Goal: Task Accomplishment & Management: Manage account settings

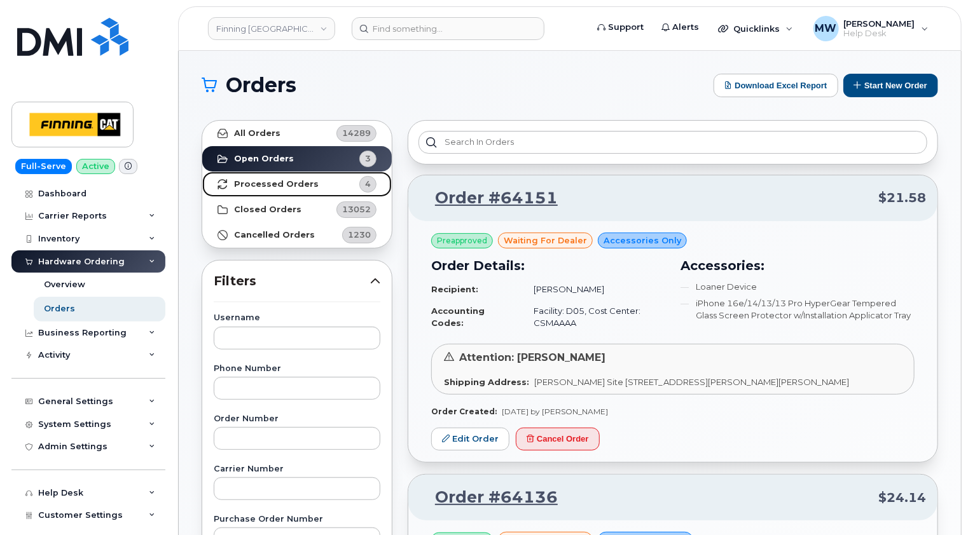
click at [272, 189] on link "Processed Orders 4" at bounding box center [296, 184] width 189 height 25
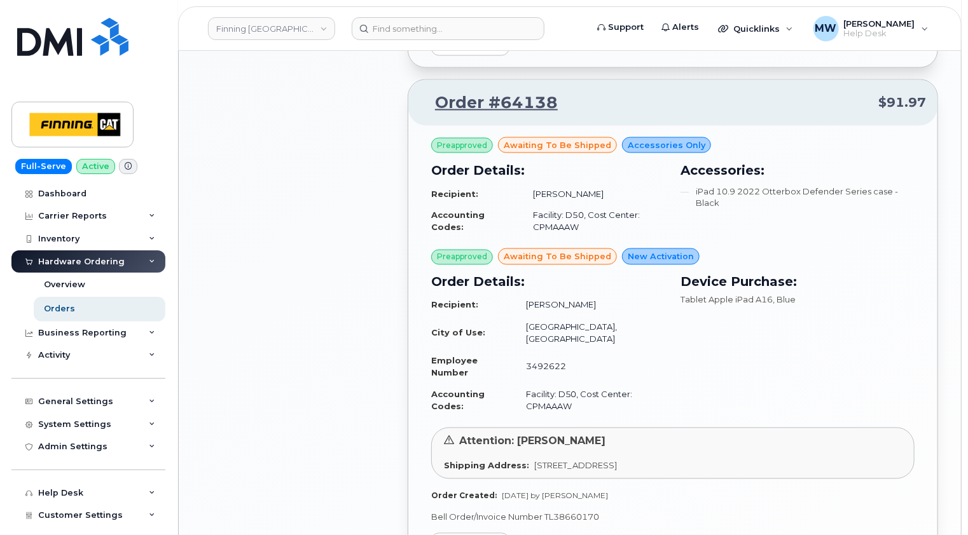
scroll to position [1017, 0]
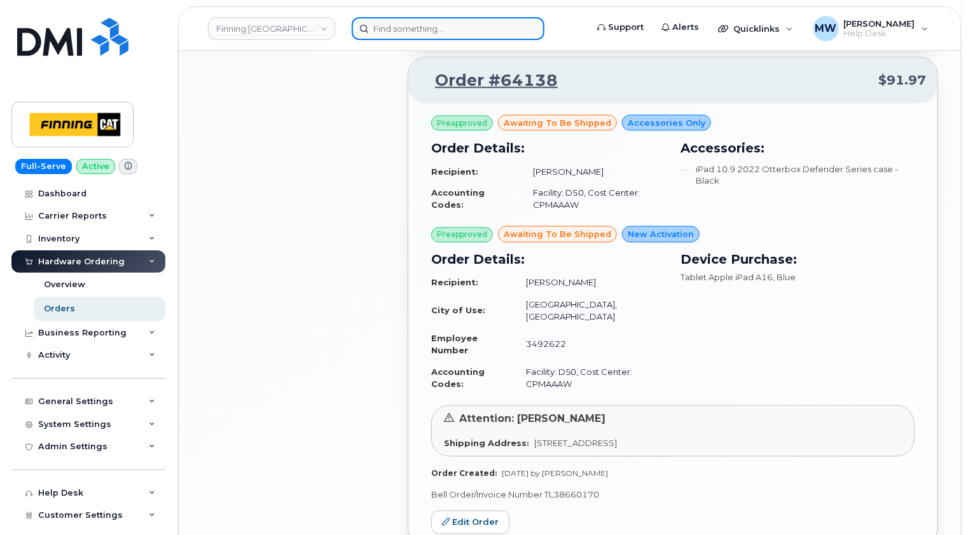
click at [425, 28] on input at bounding box center [448, 28] width 193 height 23
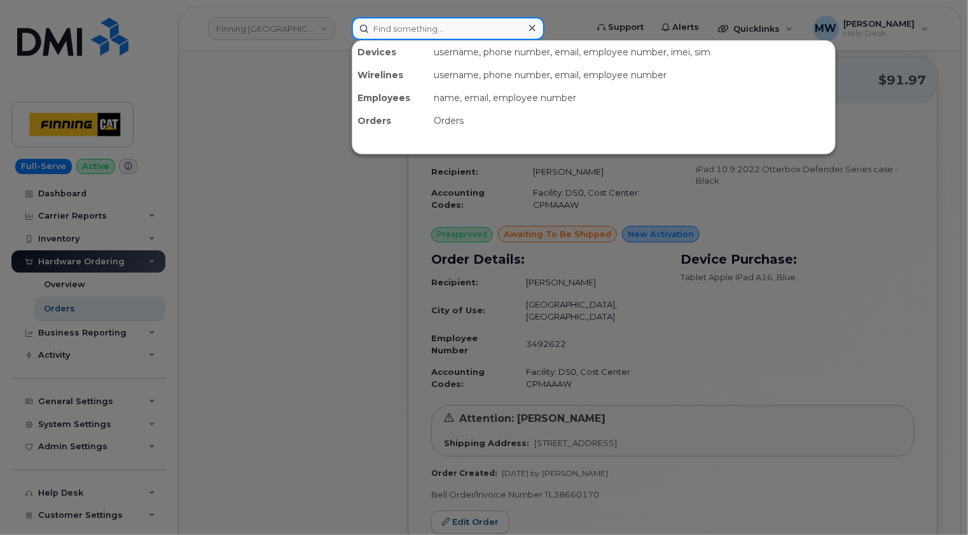
paste input "587-591-0029"
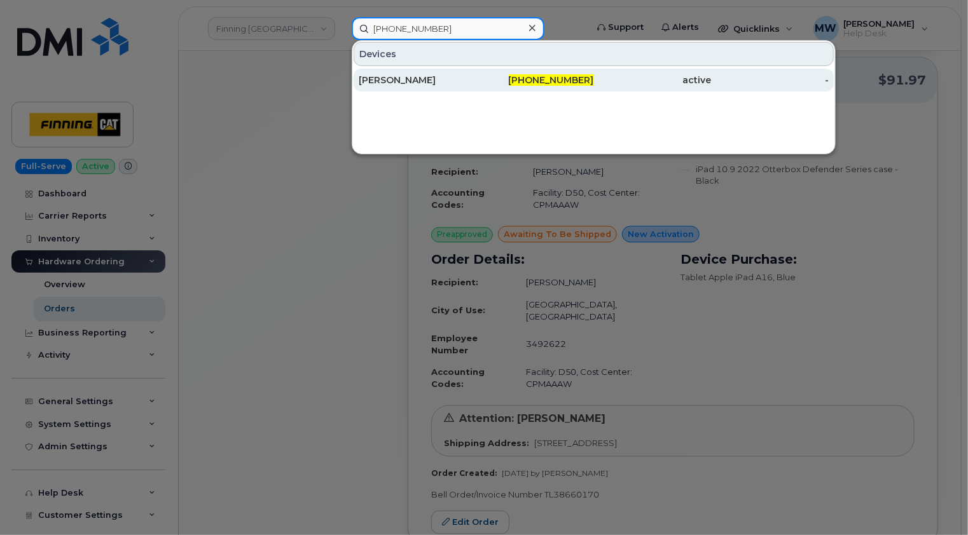
type input "587-591-0029"
click at [438, 79] on div "Mandy Klohn" at bounding box center [418, 80] width 118 height 13
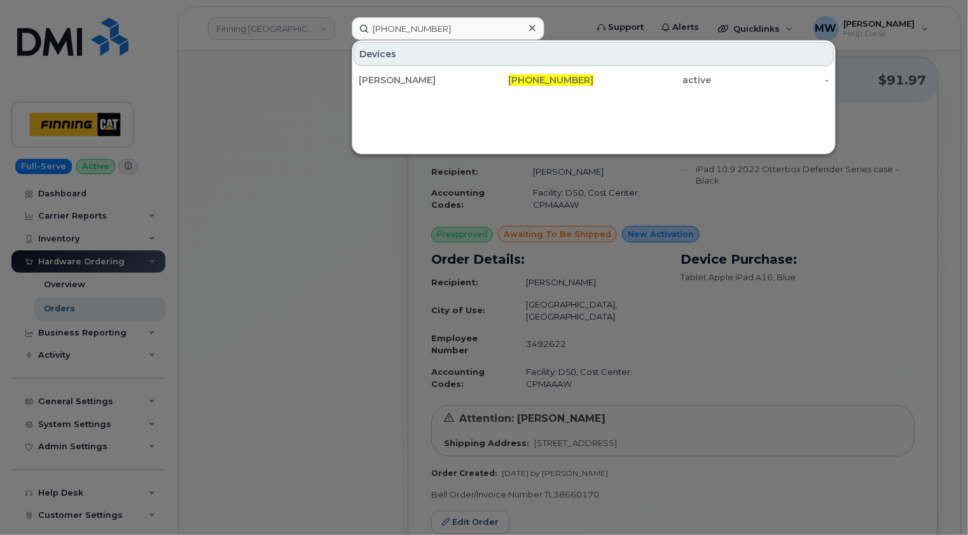
click at [531, 28] on icon at bounding box center [532, 28] width 6 height 6
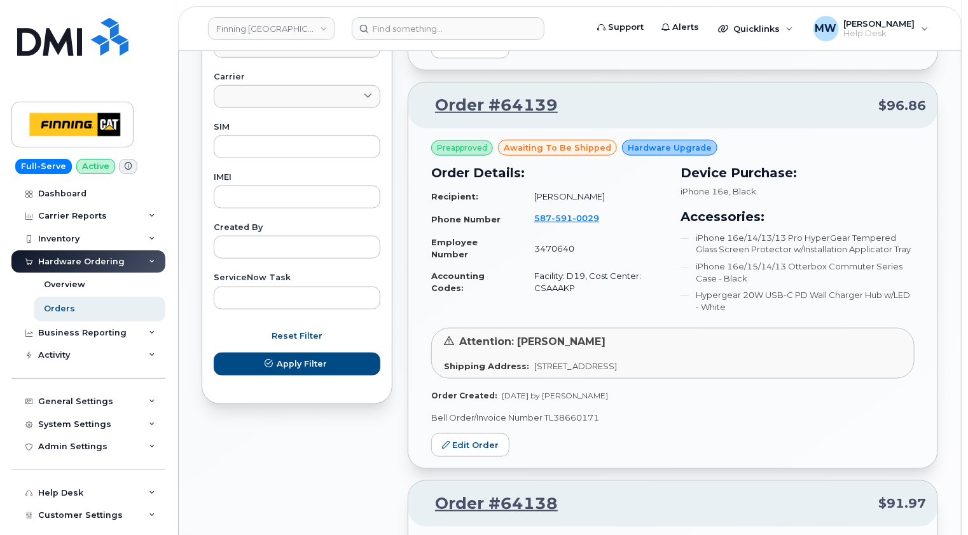
scroll to position [572, 0]
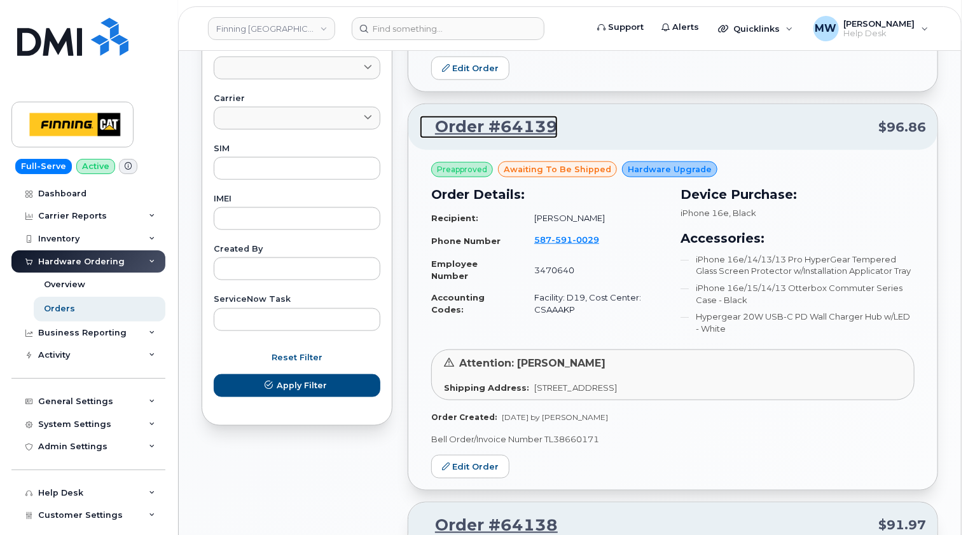
click at [493, 116] on link "Order #64139" at bounding box center [489, 127] width 138 height 23
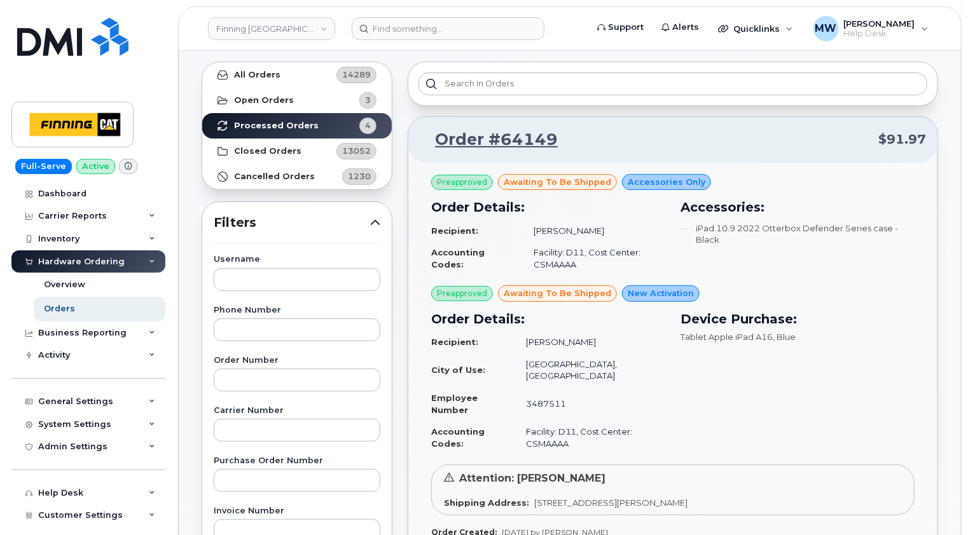
scroll to position [0, 0]
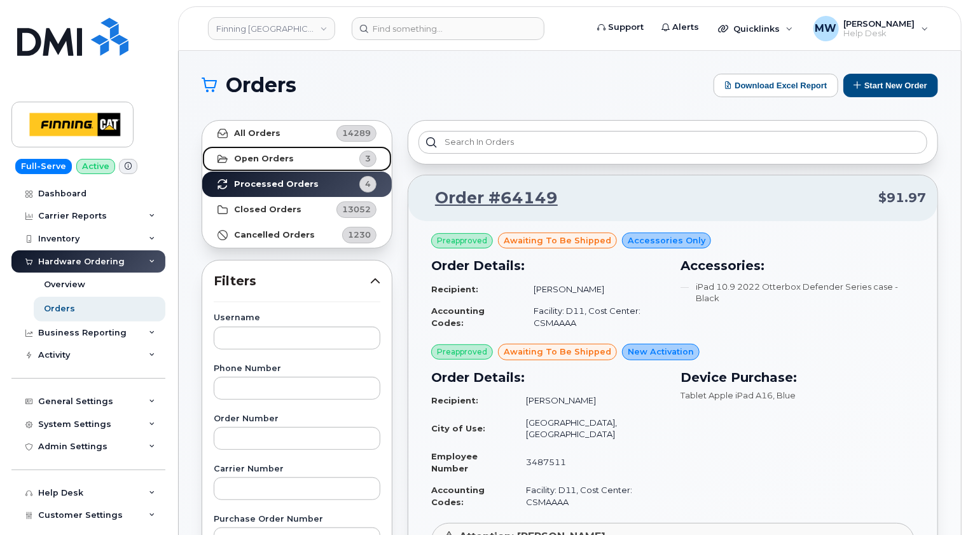
click at [301, 154] on link "Open Orders 3" at bounding box center [296, 158] width 189 height 25
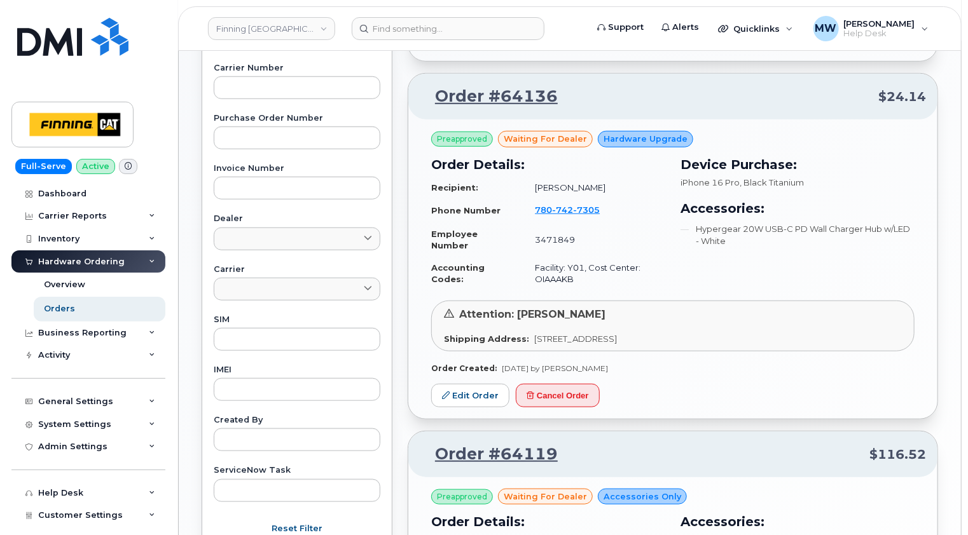
scroll to position [381, 0]
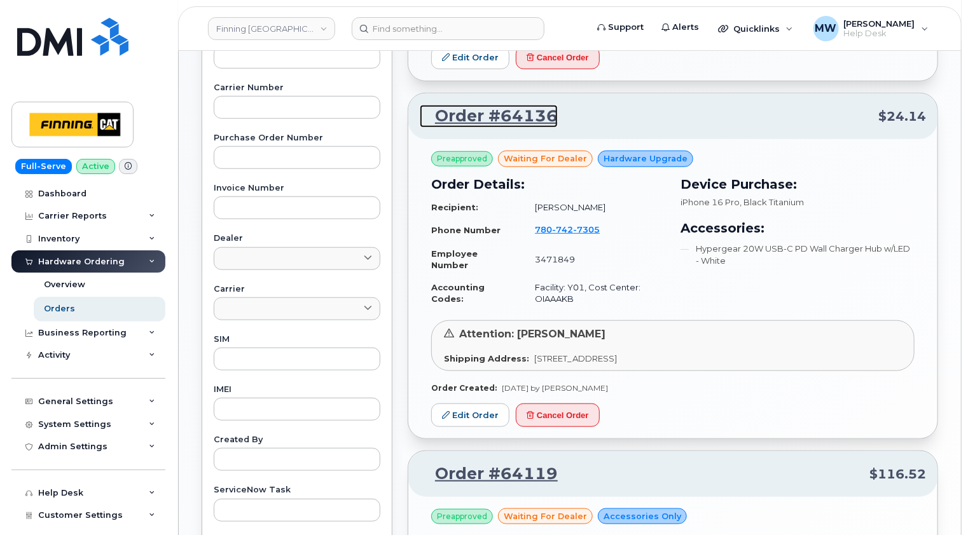
click at [519, 118] on link "Order #64136" at bounding box center [489, 116] width 138 height 23
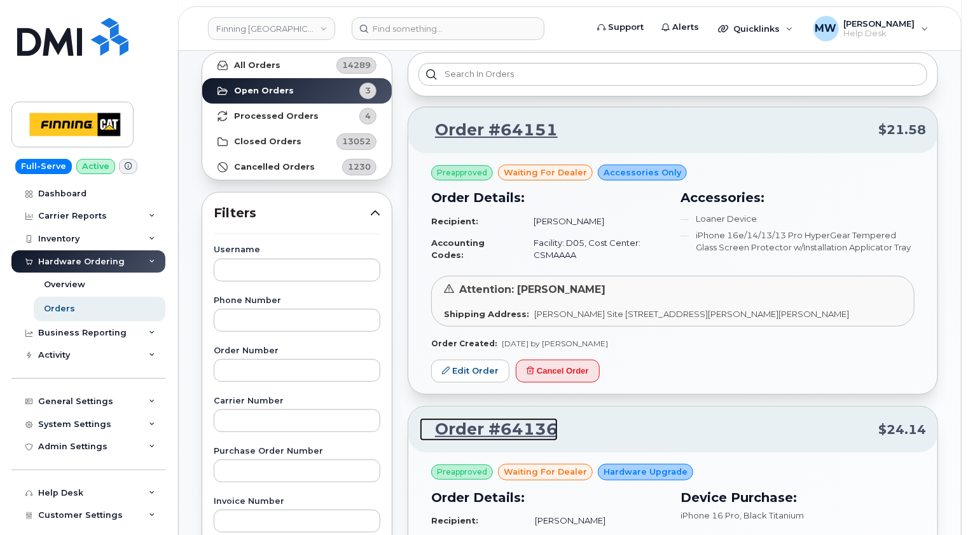
scroll to position [0, 0]
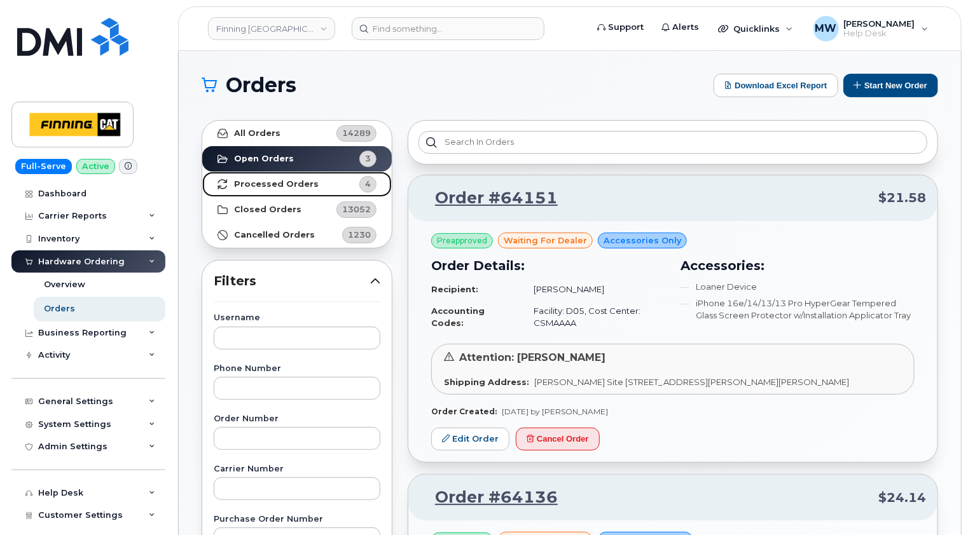
click at [274, 185] on strong "Processed Orders" at bounding box center [276, 184] width 85 height 10
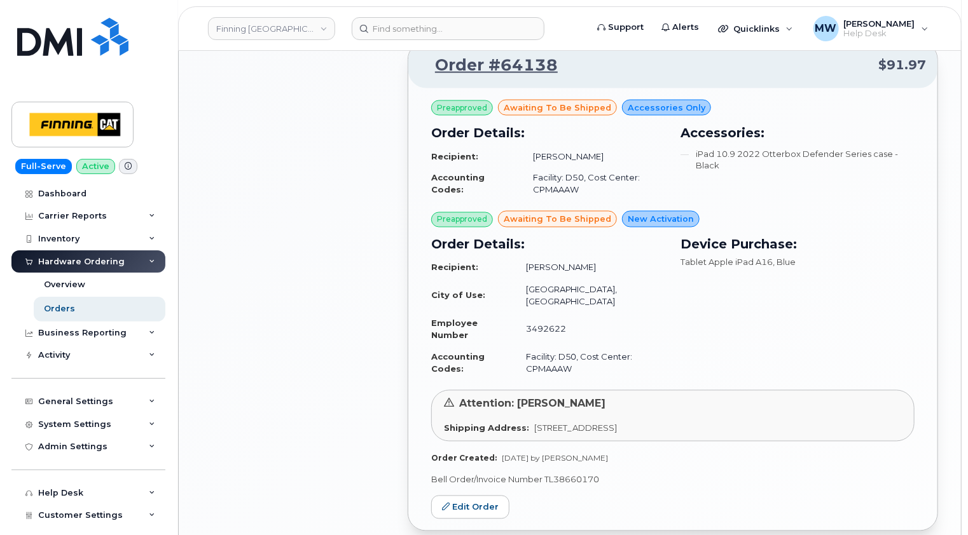
scroll to position [954, 0]
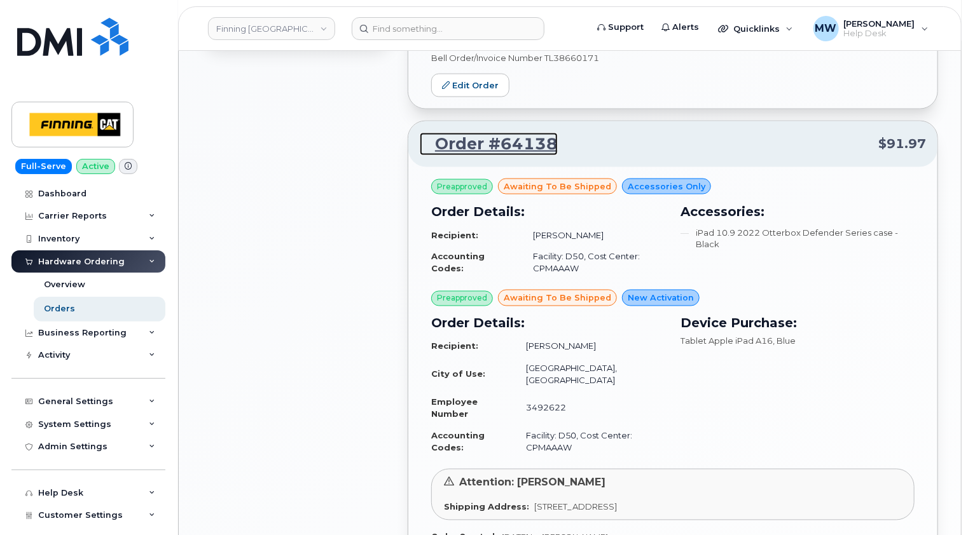
click at [511, 133] on link "Order #64138" at bounding box center [489, 144] width 138 height 23
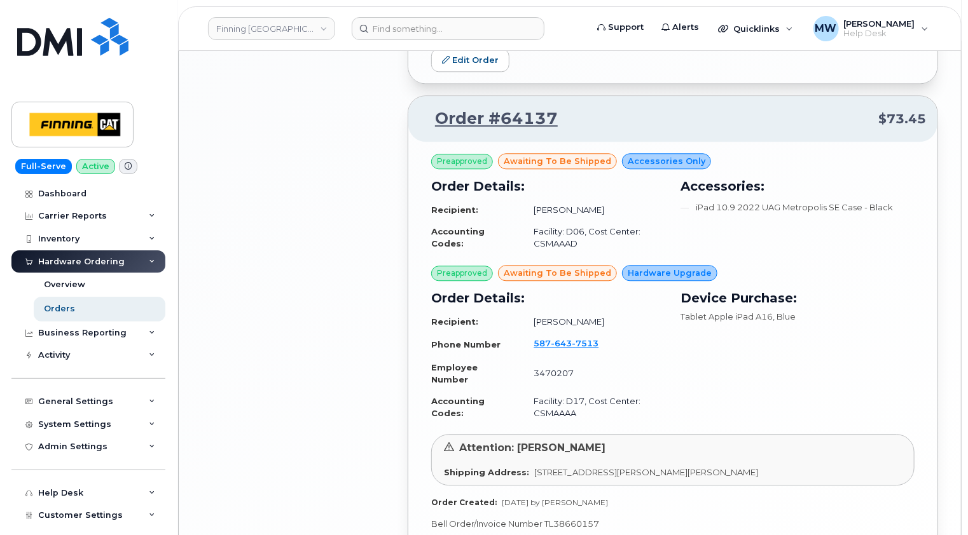
scroll to position [1462, 0]
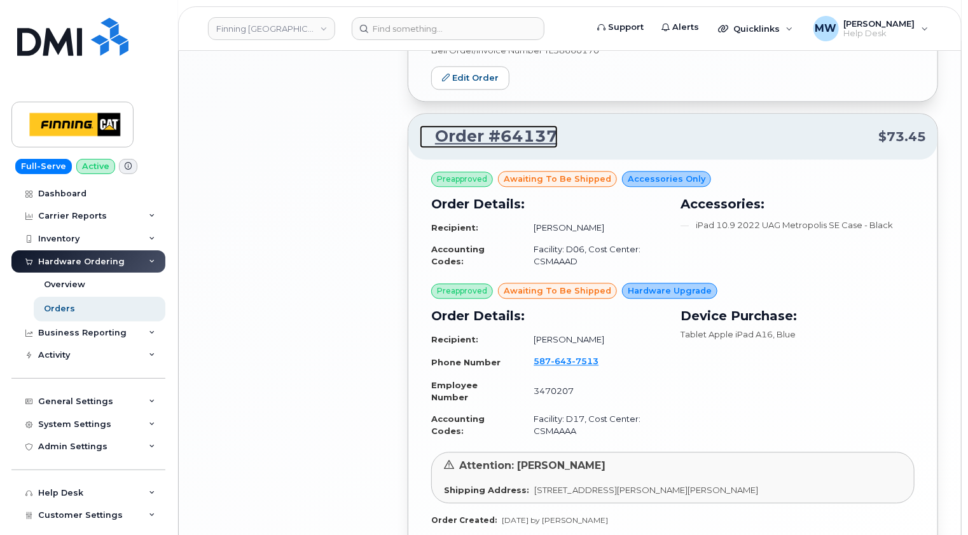
click at [496, 125] on link "Order #64137" at bounding box center [489, 136] width 138 height 23
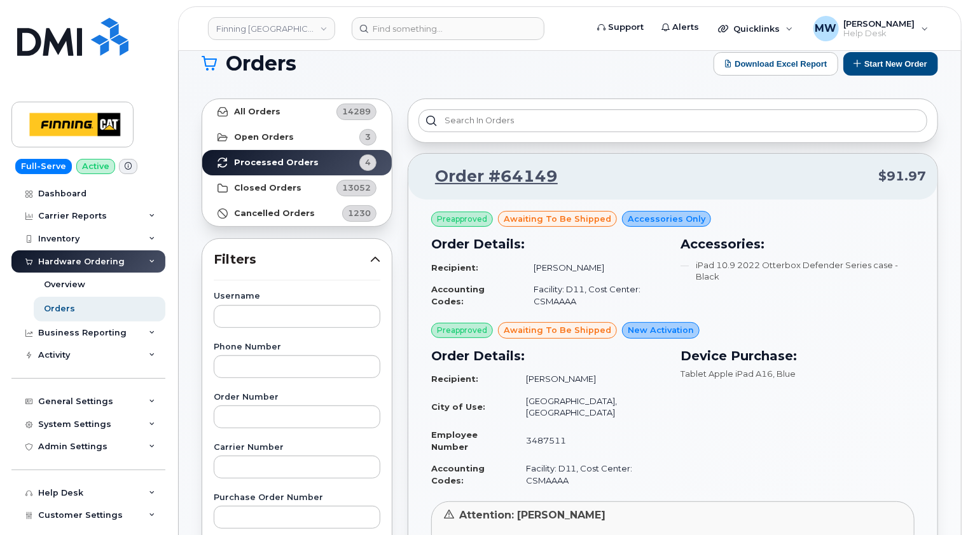
scroll to position [0, 0]
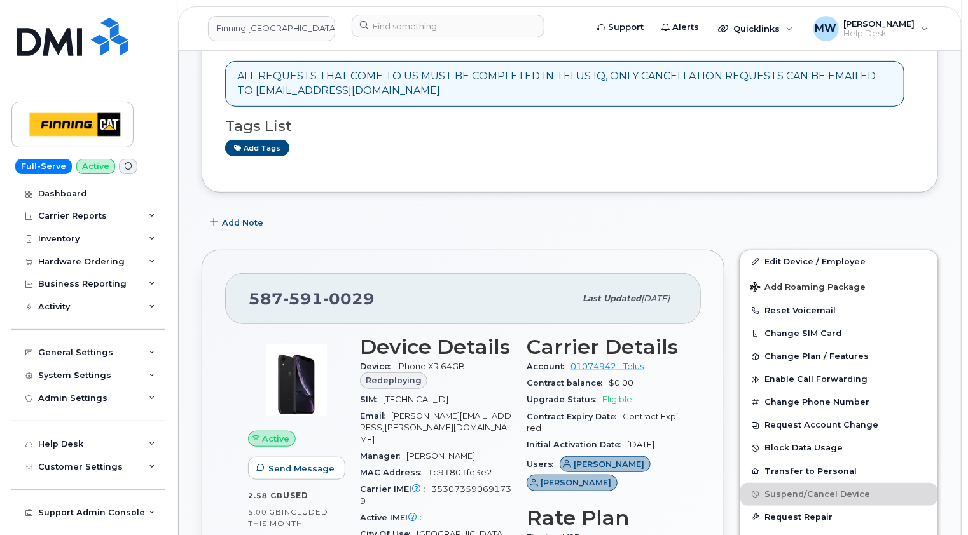
scroll to position [254, 0]
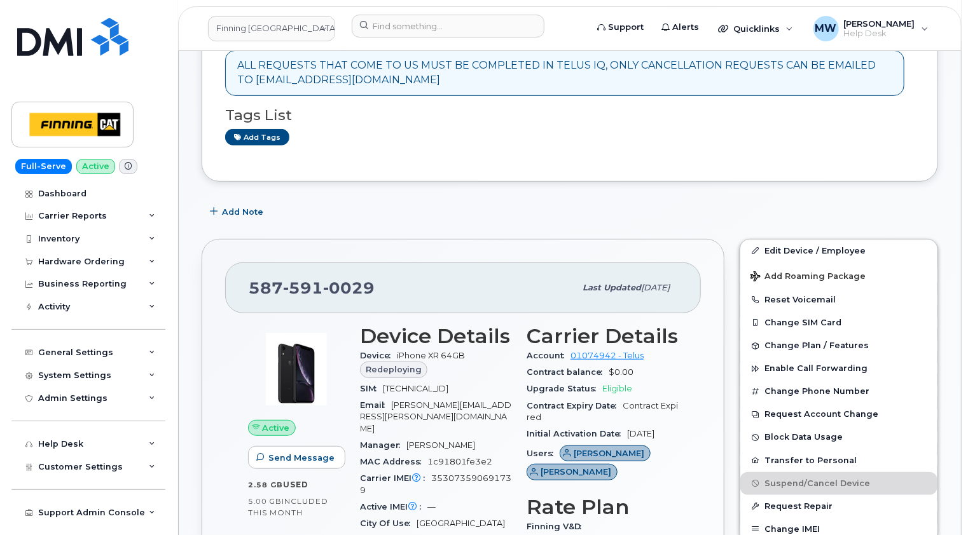
click at [448, 385] on span "8912230102177113085" at bounding box center [415, 389] width 65 height 10
copy span "8912230102177113085"
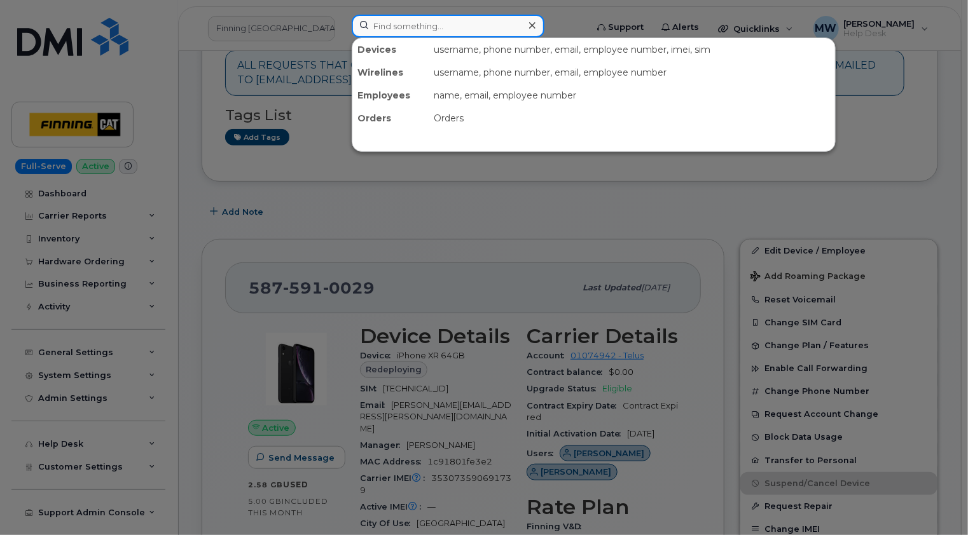
click at [439, 29] on input at bounding box center [448, 26] width 193 height 23
paste input "780-742-7305"
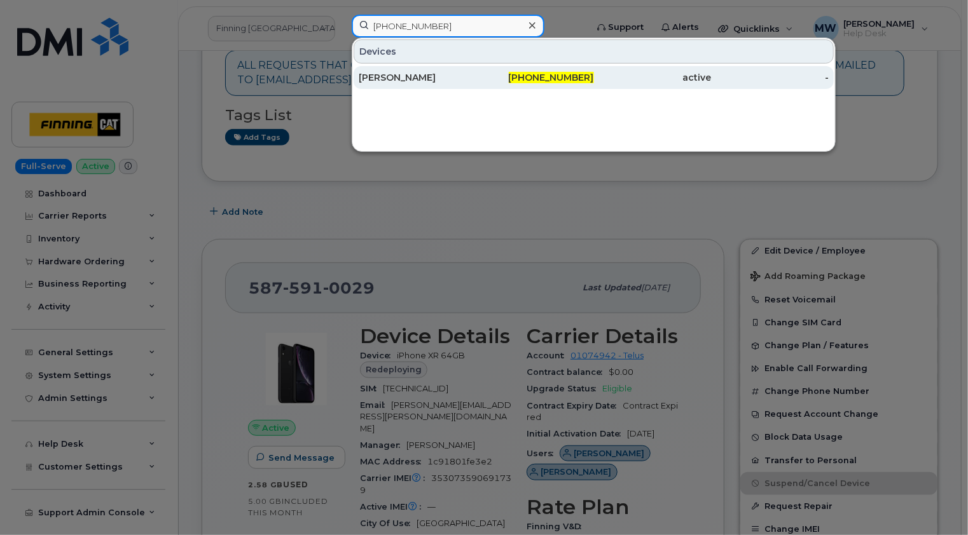
type input "780-742-7305"
click at [423, 76] on div "[PERSON_NAME]" at bounding box center [418, 77] width 118 height 13
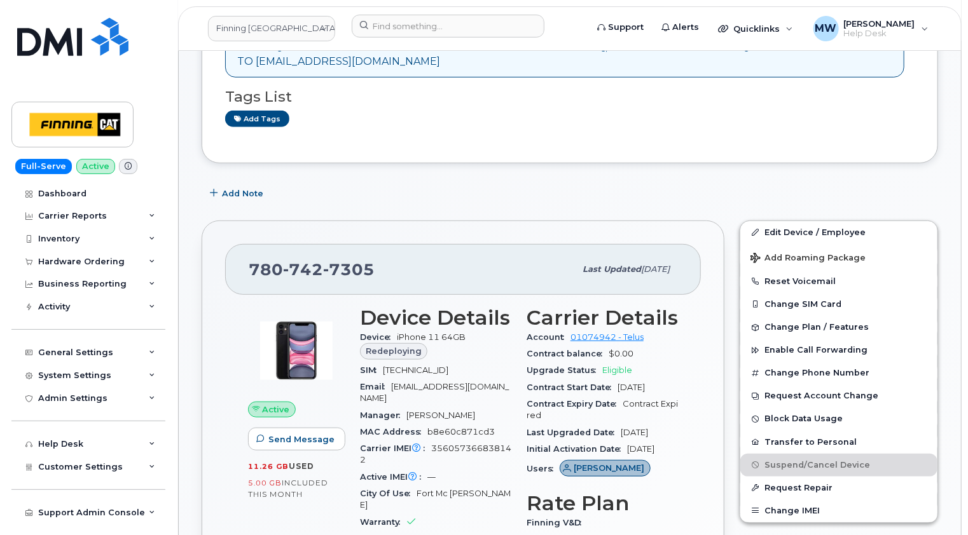
scroll to position [381, 0]
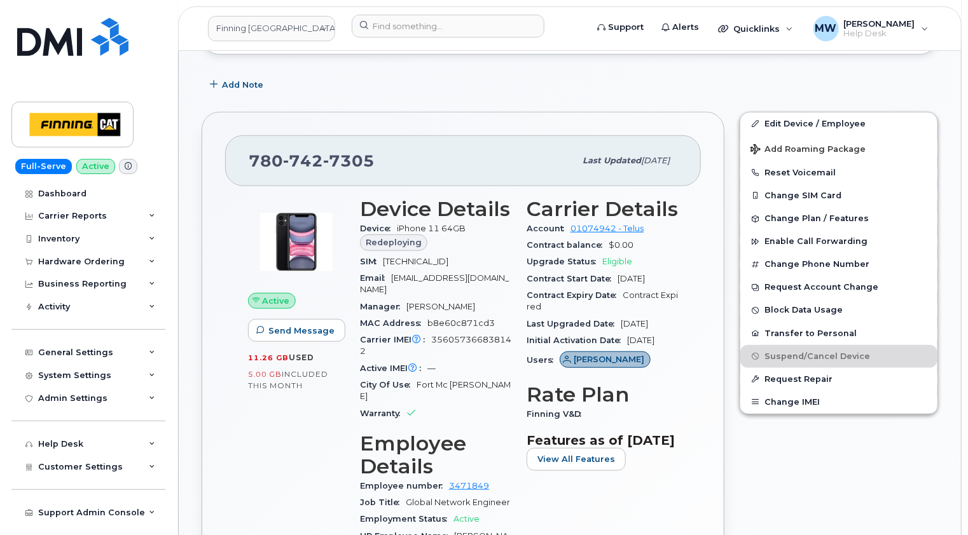
click at [448, 261] on span "8912230100041704808" at bounding box center [415, 262] width 65 height 10
copy span "8912230100041704808"
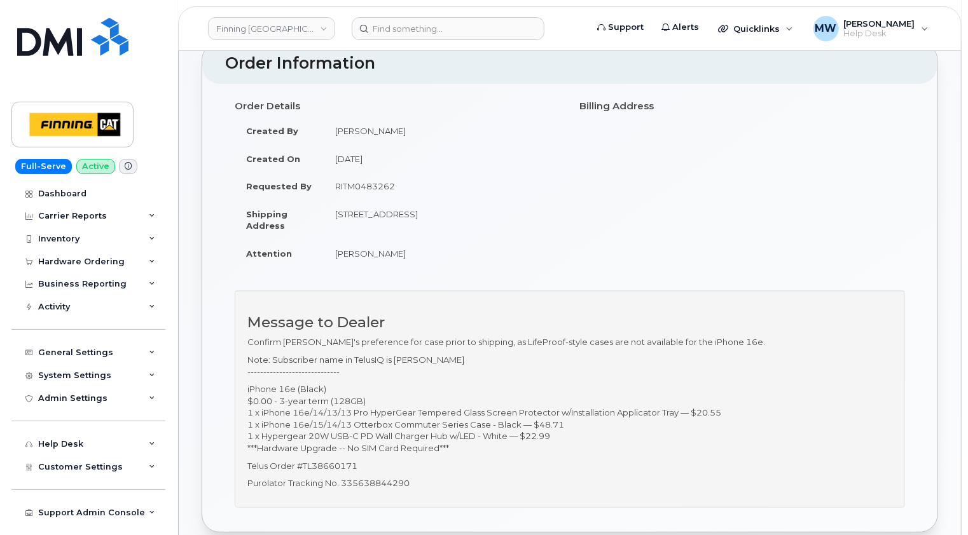
scroll to position [191, 0]
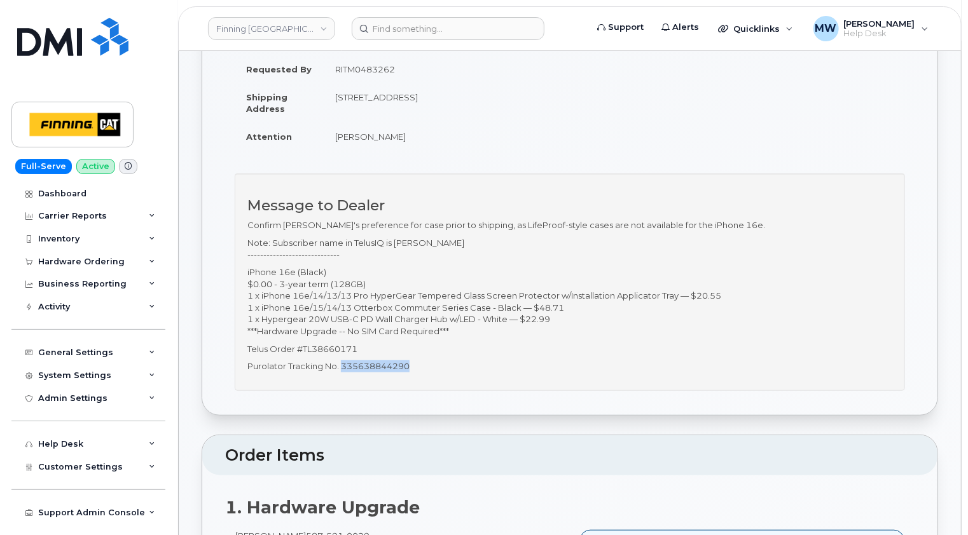
drag, startPoint x: 412, startPoint y: 366, endPoint x: 343, endPoint y: 368, distance: 68.7
click at [343, 368] on p "Purolator Tracking No. 335638844290" at bounding box center [569, 366] width 645 height 12
copy p "335638844290"
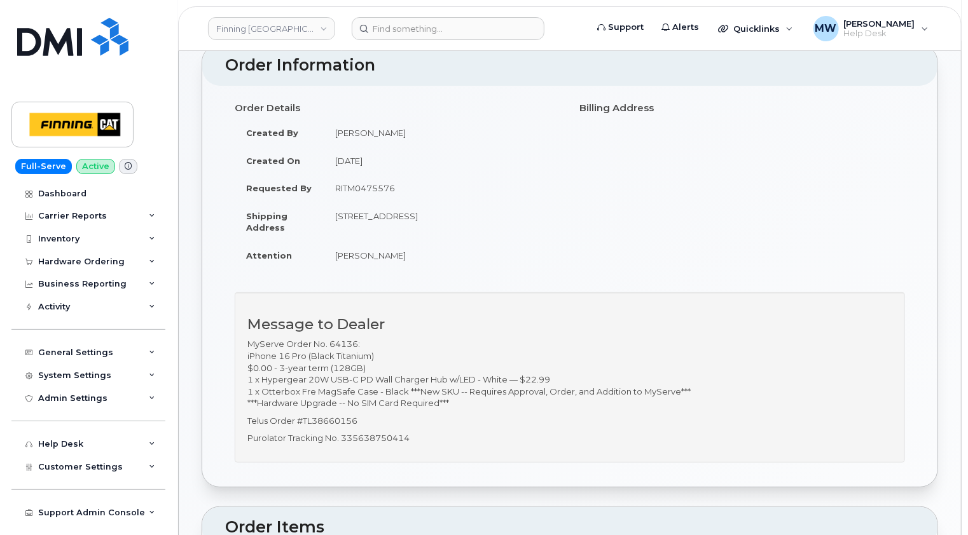
scroll to position [127, 0]
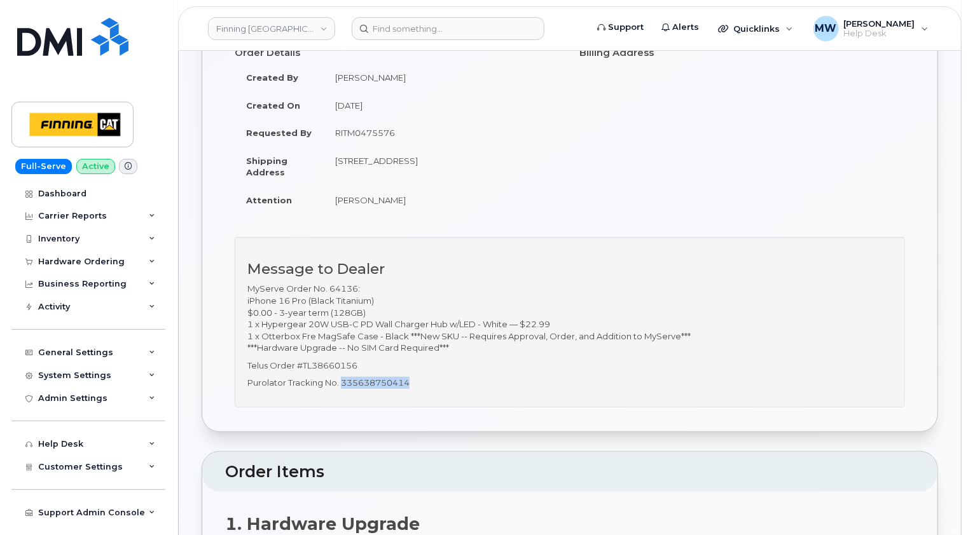
drag, startPoint x: 421, startPoint y: 383, endPoint x: 343, endPoint y: 380, distance: 77.6
click at [343, 380] on p "Purolator Tracking No. 335638750414" at bounding box center [569, 383] width 645 height 12
copy p "335638750414"
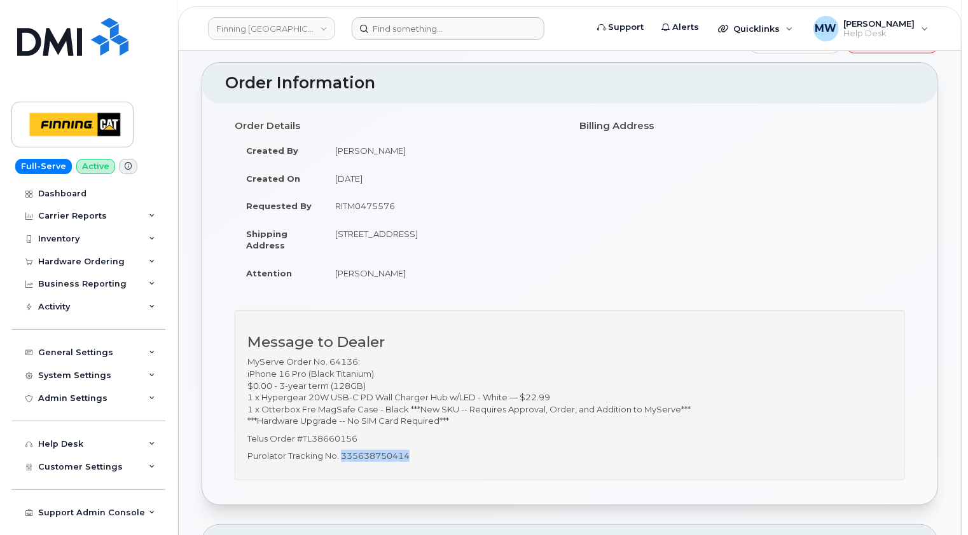
scroll to position [0, 0]
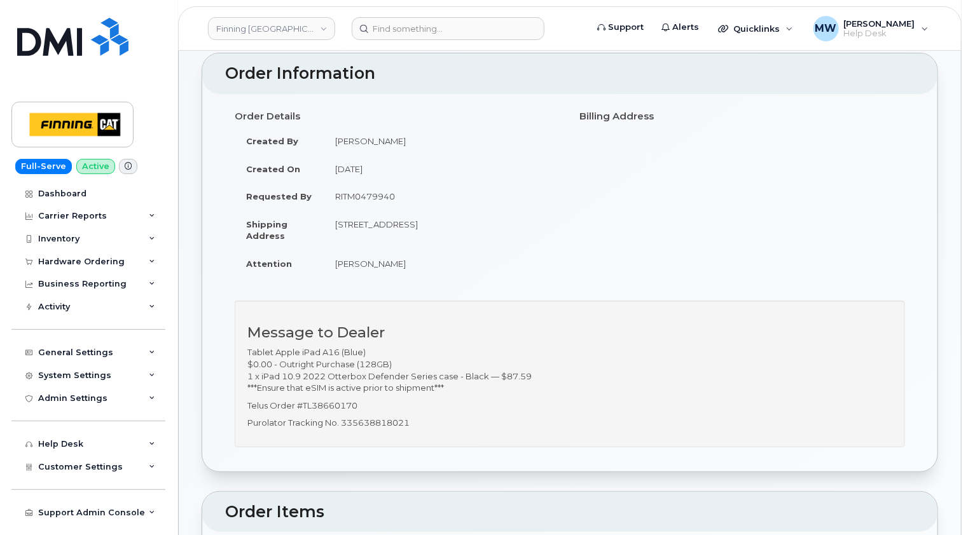
scroll to position [191, 0]
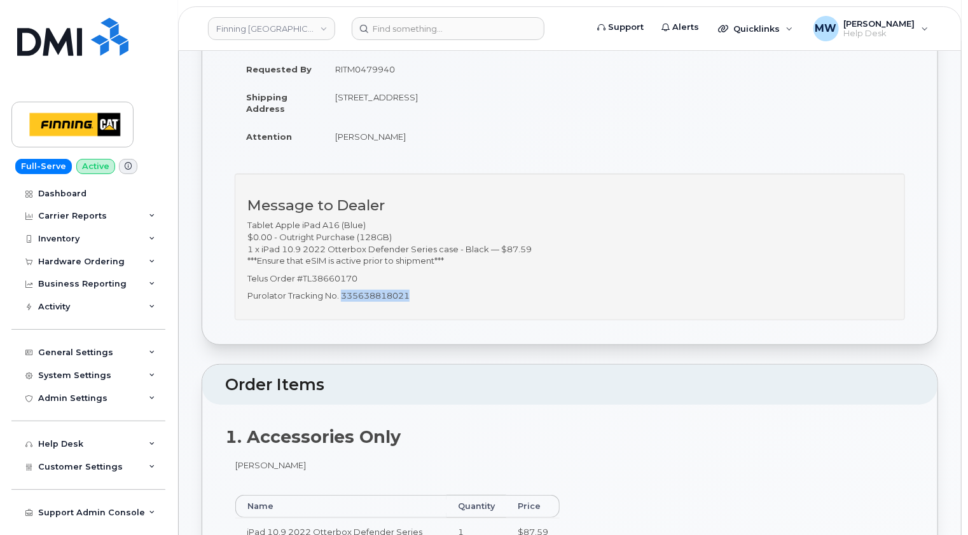
drag, startPoint x: 417, startPoint y: 296, endPoint x: 342, endPoint y: 293, distance: 75.1
click at [342, 293] on p "Purolator Tracking No. 335638818021" at bounding box center [569, 296] width 645 height 12
copy p "335638818021"
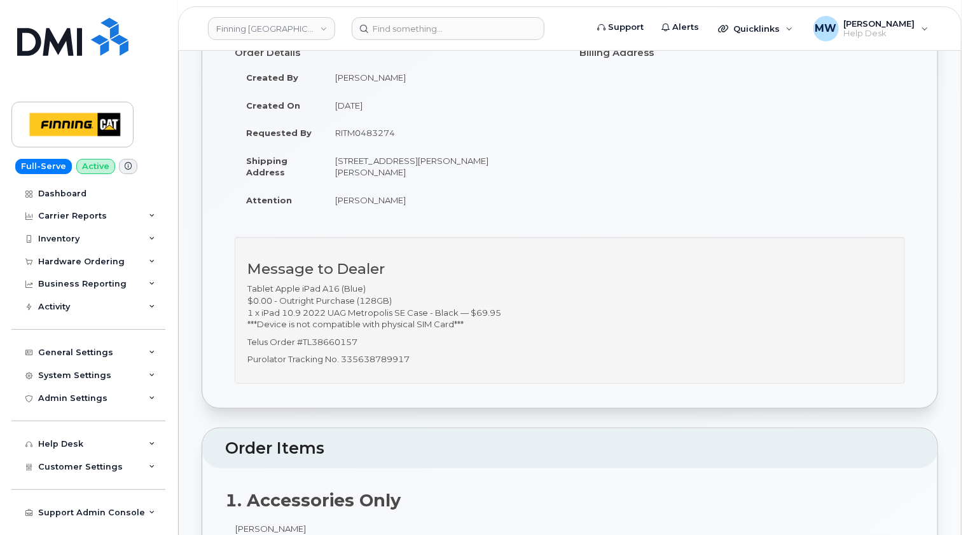
scroll to position [191, 0]
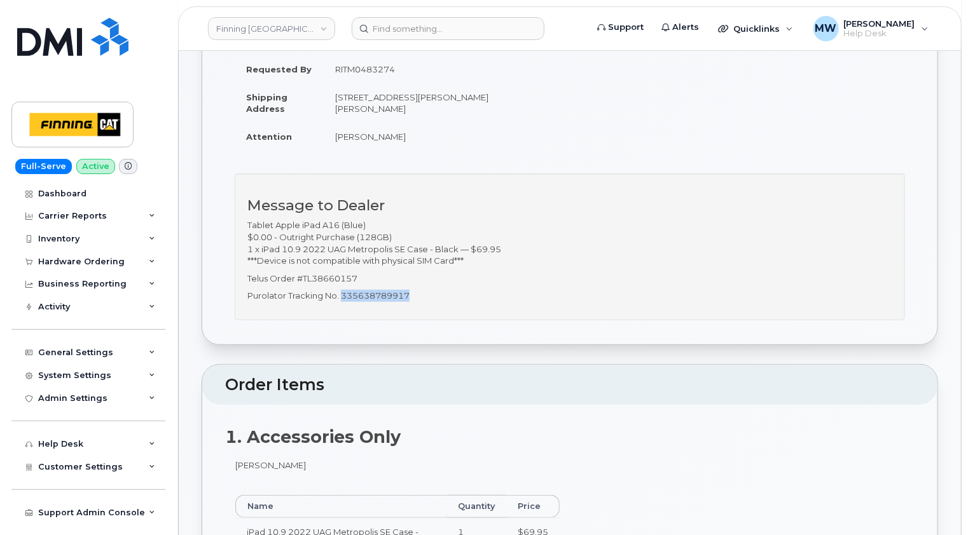
drag, startPoint x: 414, startPoint y: 296, endPoint x: 343, endPoint y: 296, distance: 71.2
click at [343, 296] on p "Purolator Tracking No. 335638789917" at bounding box center [569, 296] width 645 height 12
copy p "335638789917"
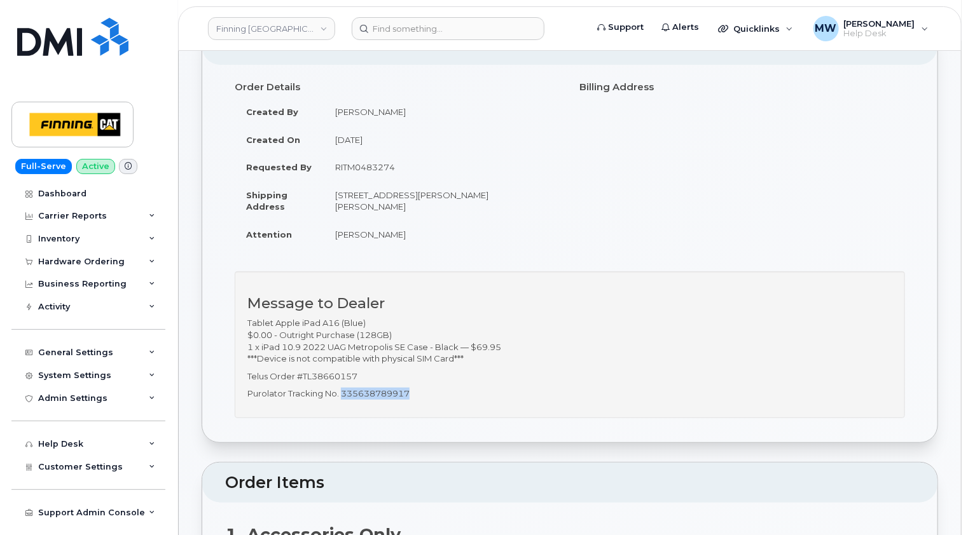
scroll to position [0, 0]
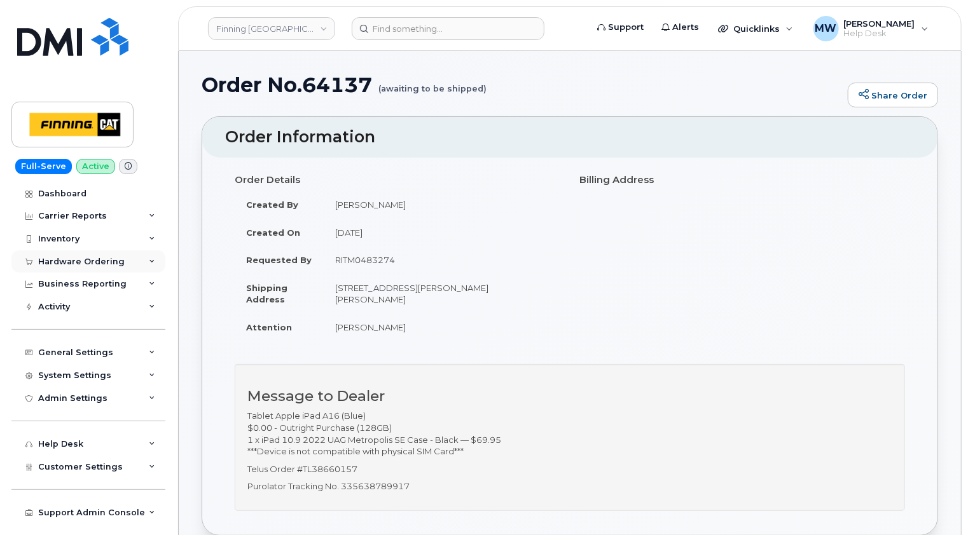
click at [85, 259] on div "Hardware Ordering" at bounding box center [81, 262] width 86 height 10
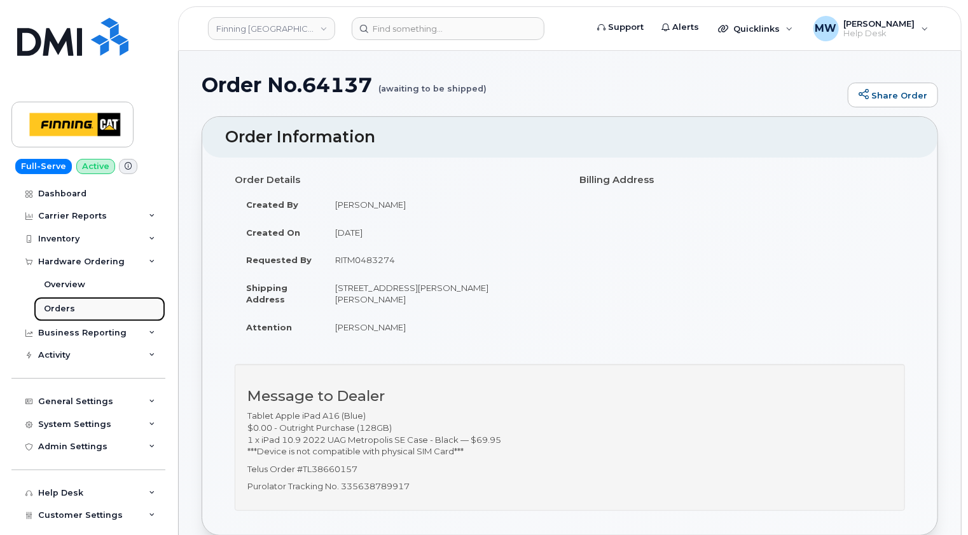
click at [68, 311] on div "Orders" at bounding box center [59, 308] width 31 height 11
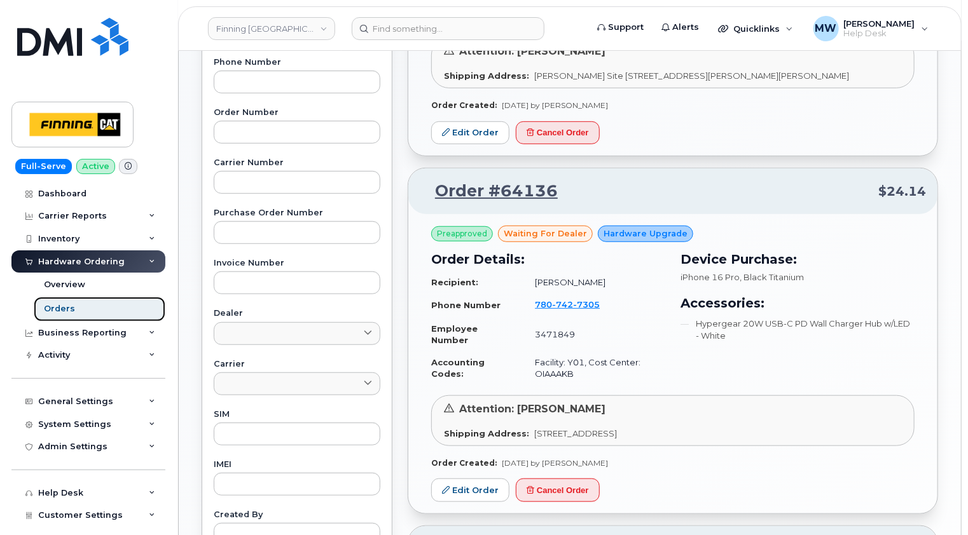
scroll to position [381, 0]
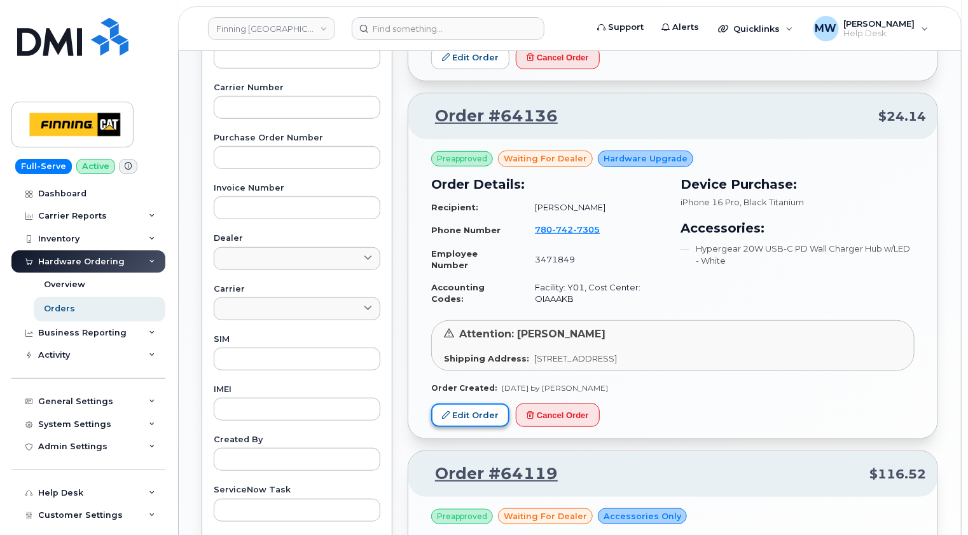
click at [470, 413] on link "Edit Order" at bounding box center [470, 416] width 78 height 24
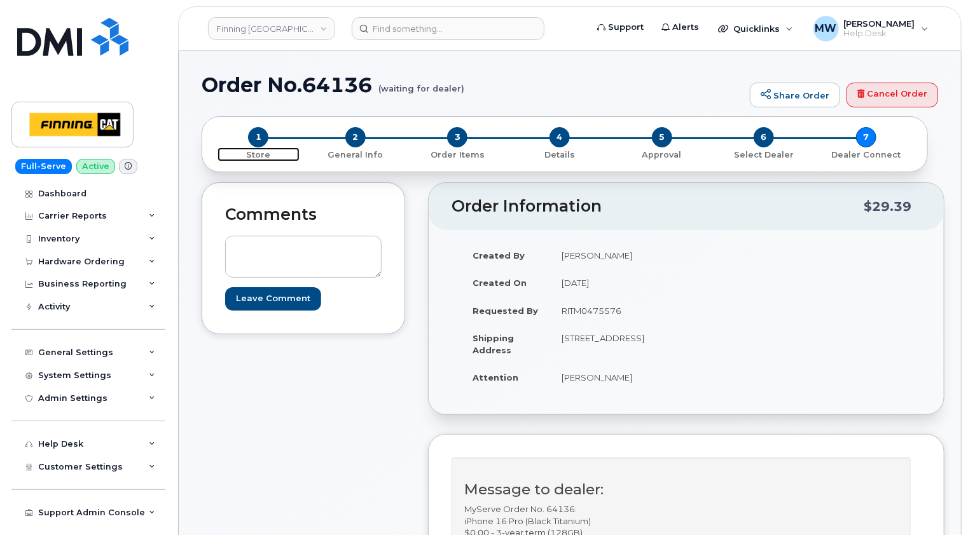
click at [259, 139] on span "1" at bounding box center [258, 137] width 20 height 20
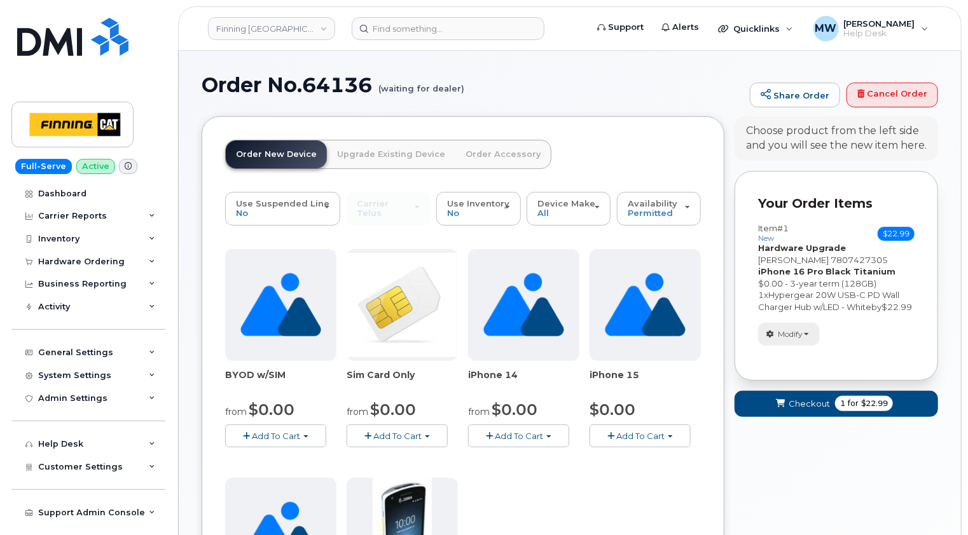
click at [806, 341] on button "Modify" at bounding box center [789, 334] width 62 height 22
click at [805, 362] on link "change" at bounding box center [818, 353] width 121 height 15
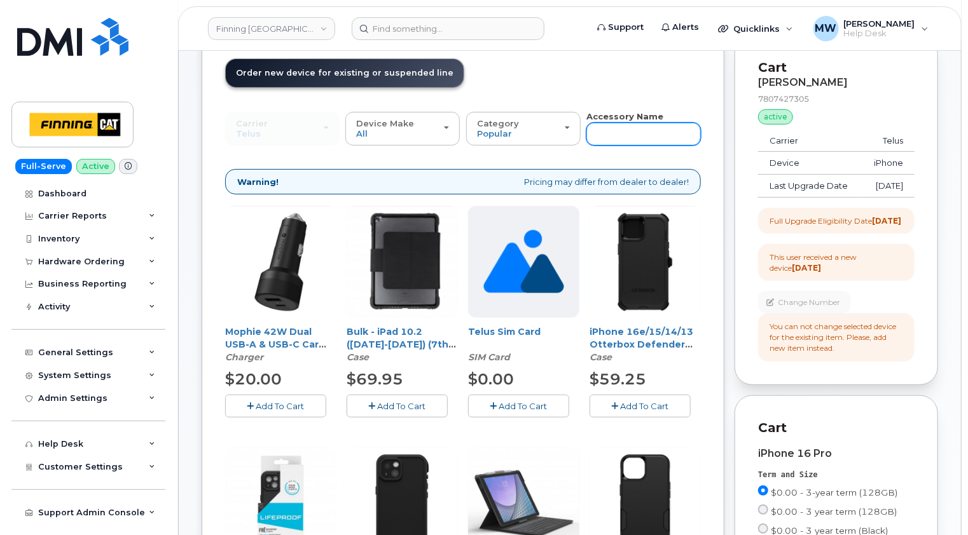
scroll to position [64, 0]
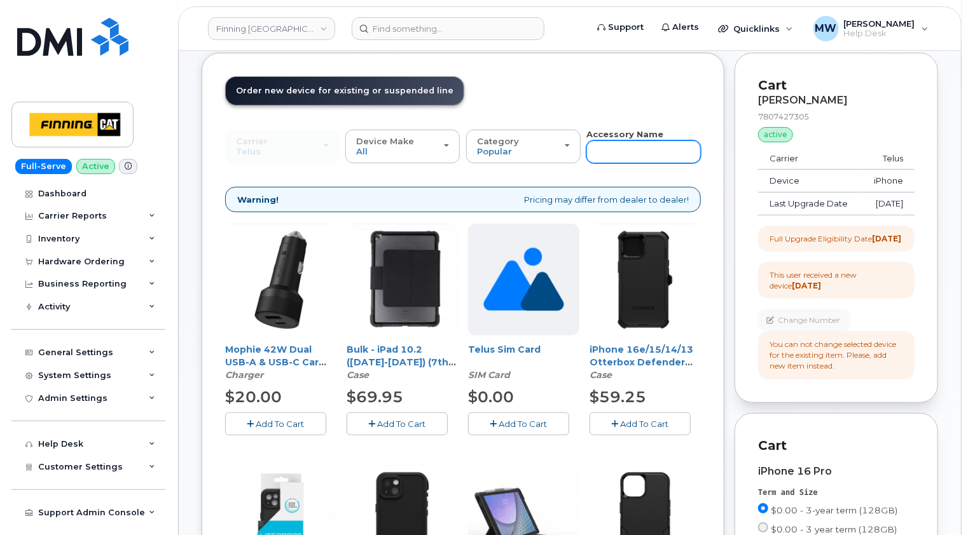
click at [642, 144] on input "text" at bounding box center [643, 152] width 114 height 23
type input "16"
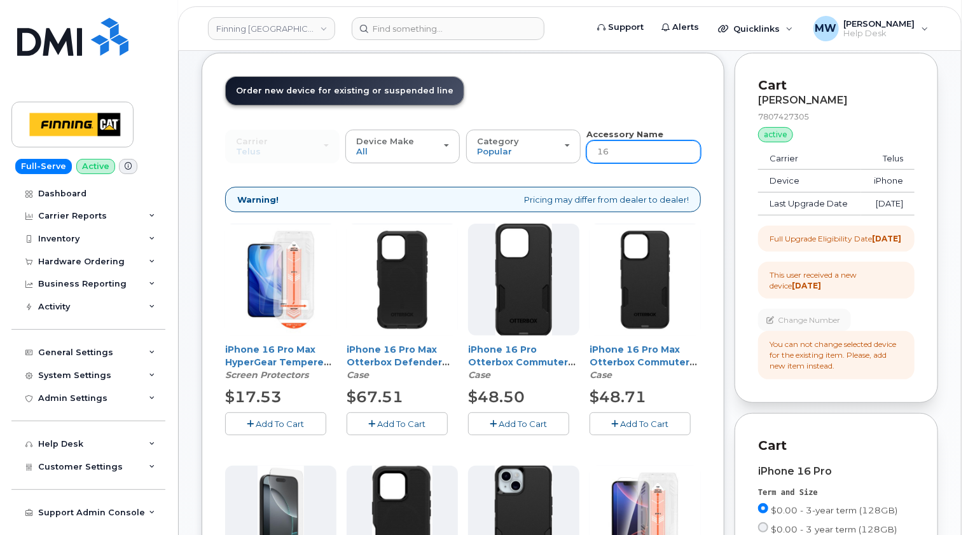
click at [636, 148] on input "16" at bounding box center [643, 152] width 114 height 23
type input "16 pro"
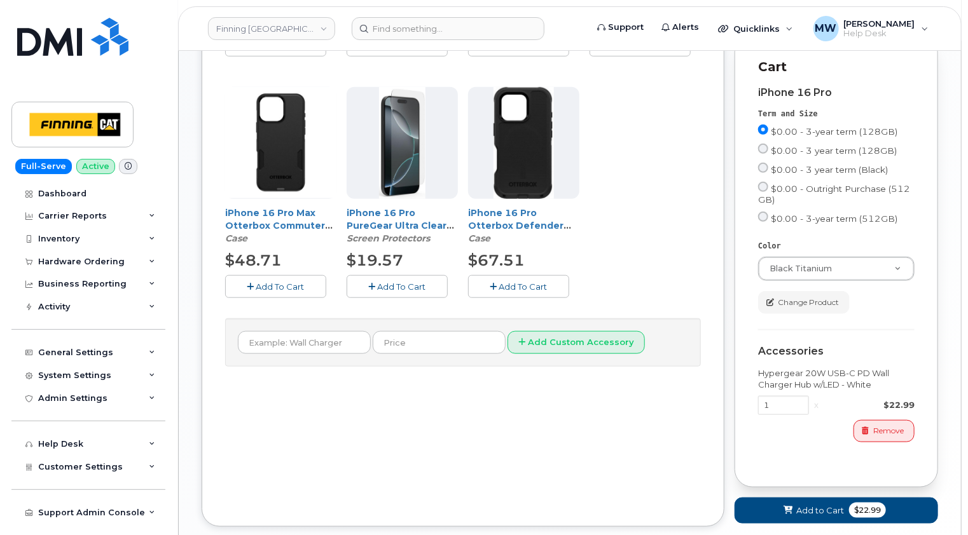
scroll to position [445, 0]
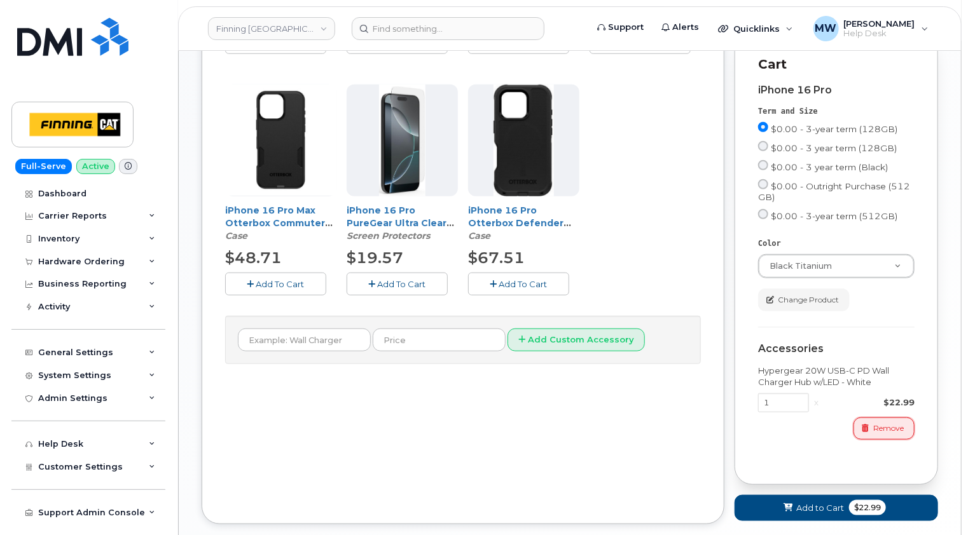
click at [890, 434] on span "Remove" at bounding box center [888, 428] width 31 height 11
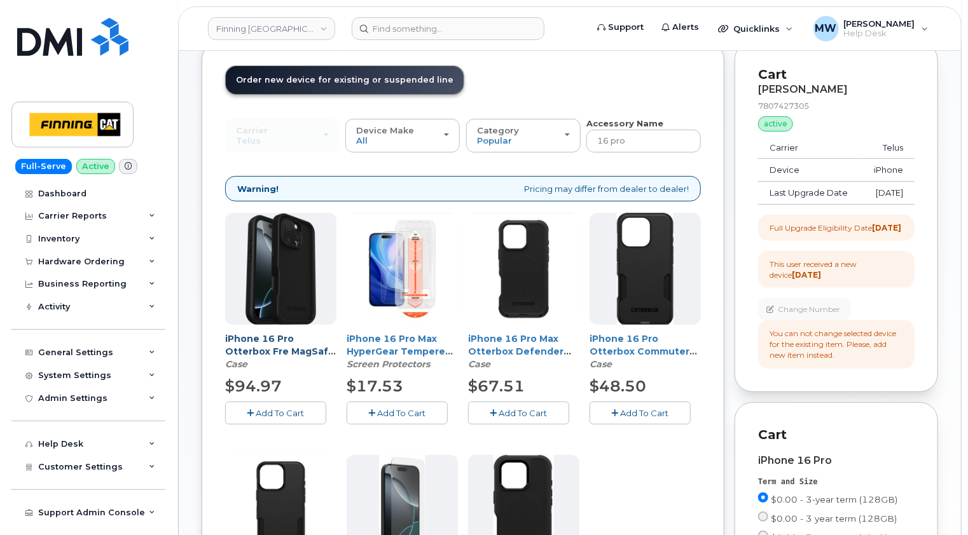
scroll to position [93, 0]
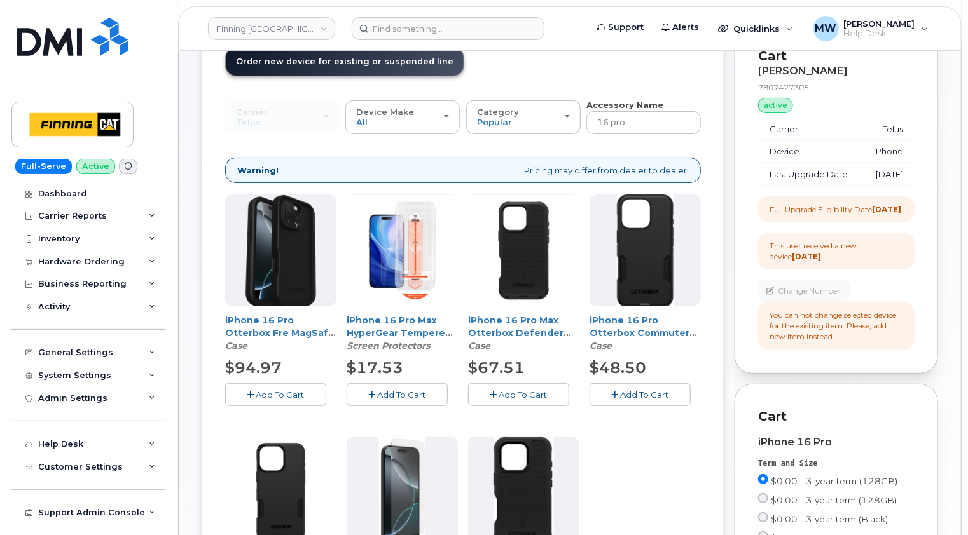
click at [269, 392] on span "Add To Cart" at bounding box center [280, 395] width 48 height 10
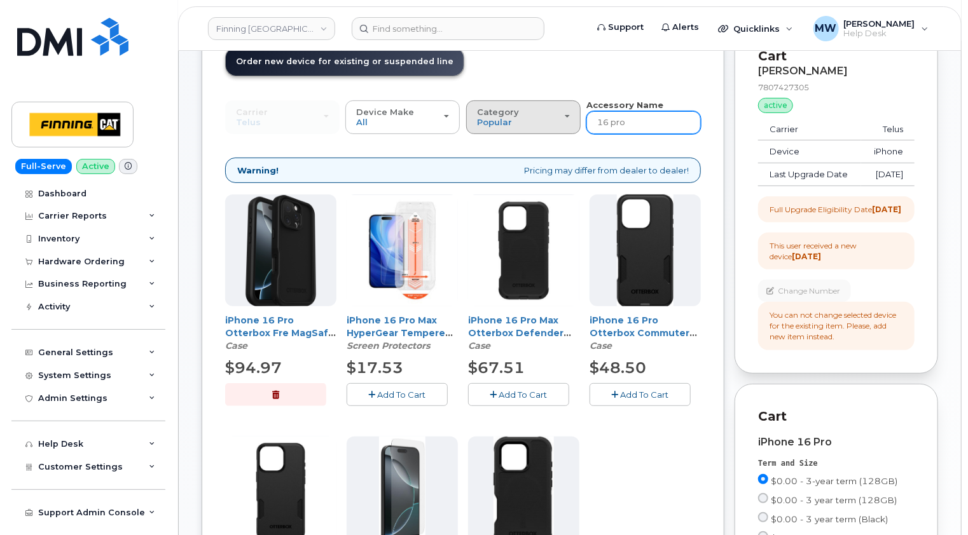
drag, startPoint x: 600, startPoint y: 117, endPoint x: 579, endPoint y: 115, distance: 21.1
click at [579, 115] on div "Carrier SaskTel Telus SaskTel Telus Device Make All iPhone Tablet All iPhone Ta…" at bounding box center [463, 116] width 476 height 35
type input "wall"
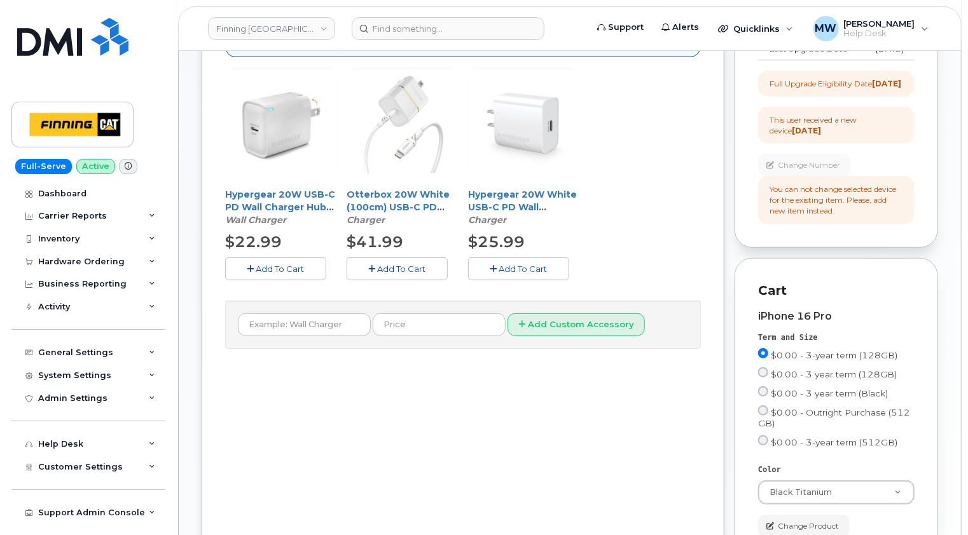
scroll to position [220, 0]
click at [276, 263] on span "Add To Cart" at bounding box center [280, 268] width 48 height 10
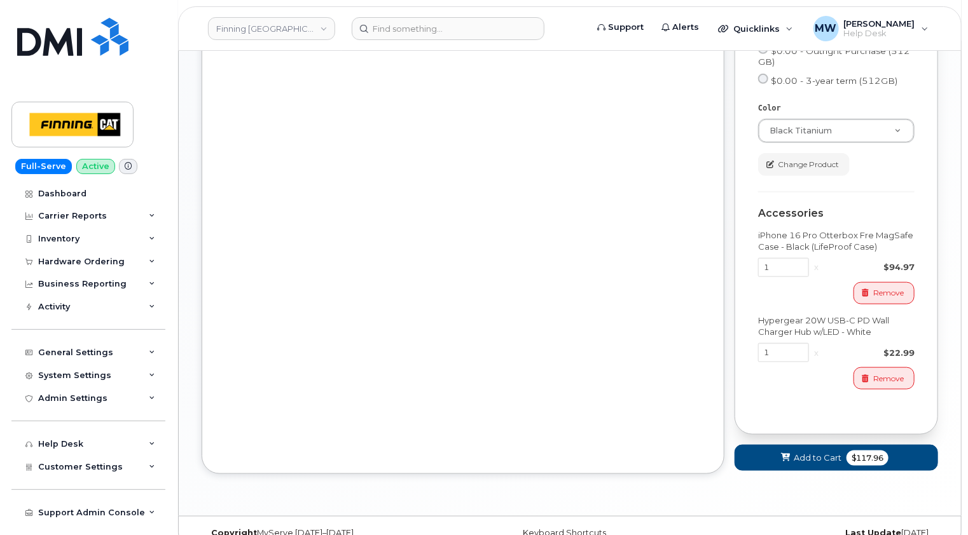
scroll to position [624, 0]
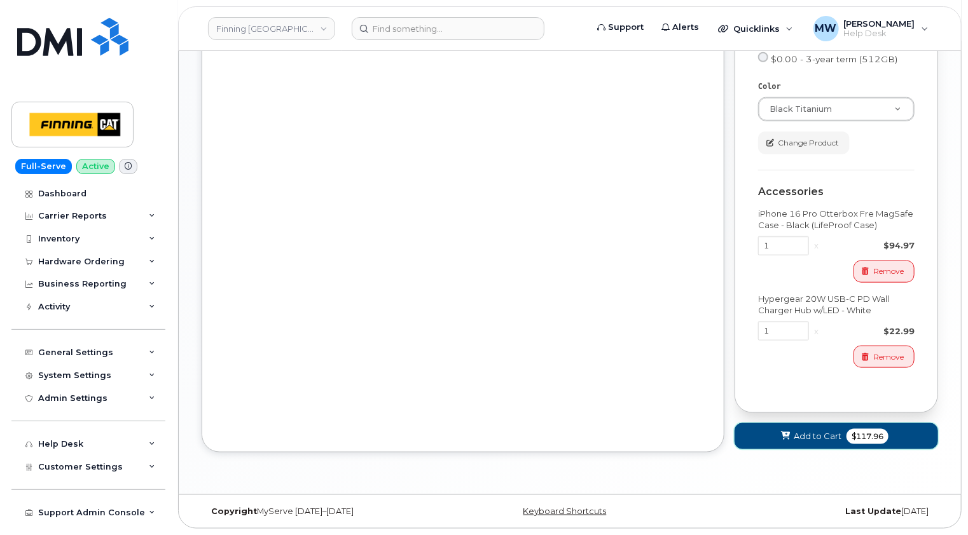
click at [818, 437] on span "Add to Cart" at bounding box center [817, 436] width 48 height 12
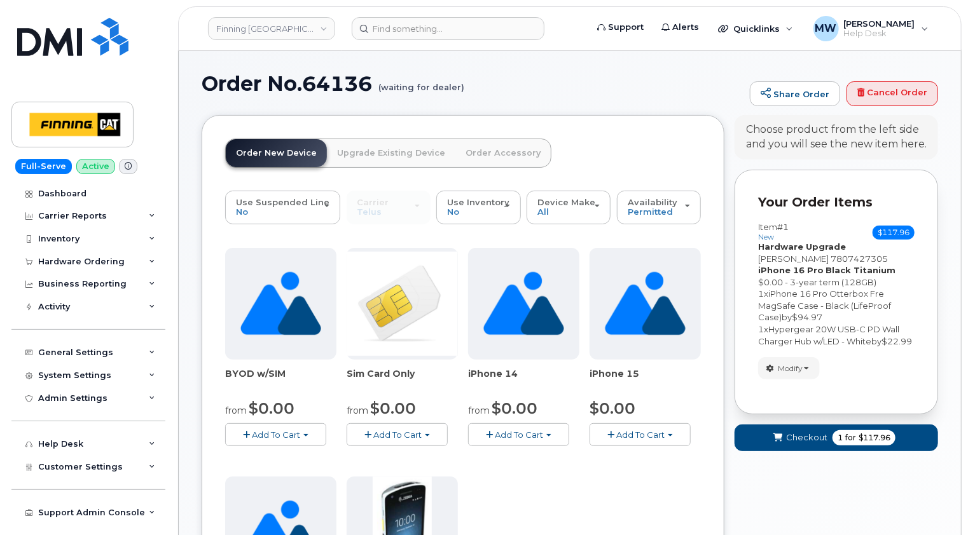
scroll to position [0, 0]
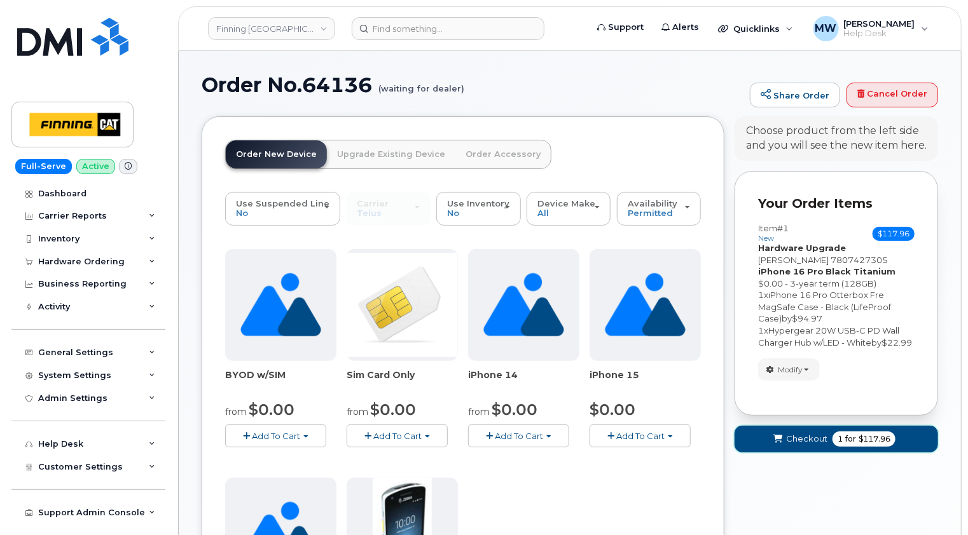
click at [796, 445] on span "Checkout" at bounding box center [806, 439] width 41 height 12
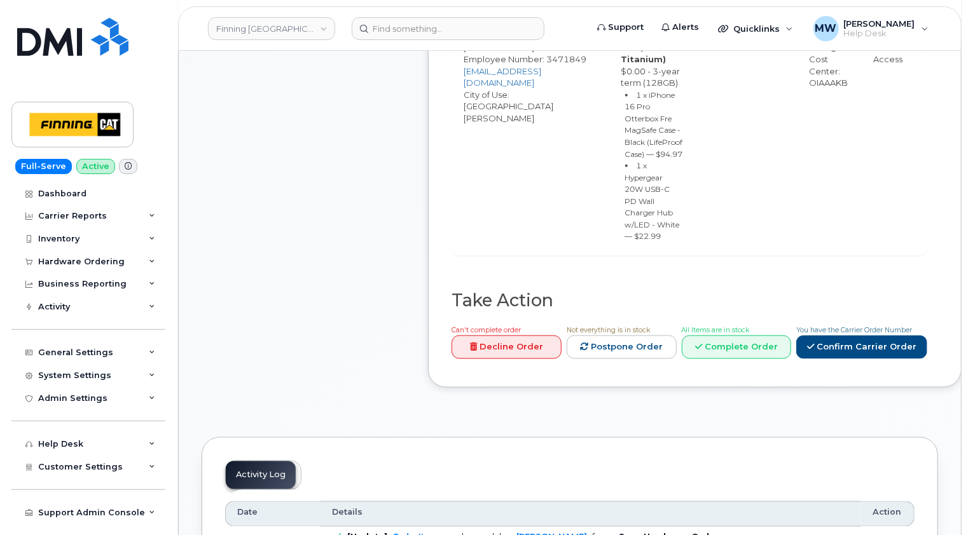
scroll to position [636, 0]
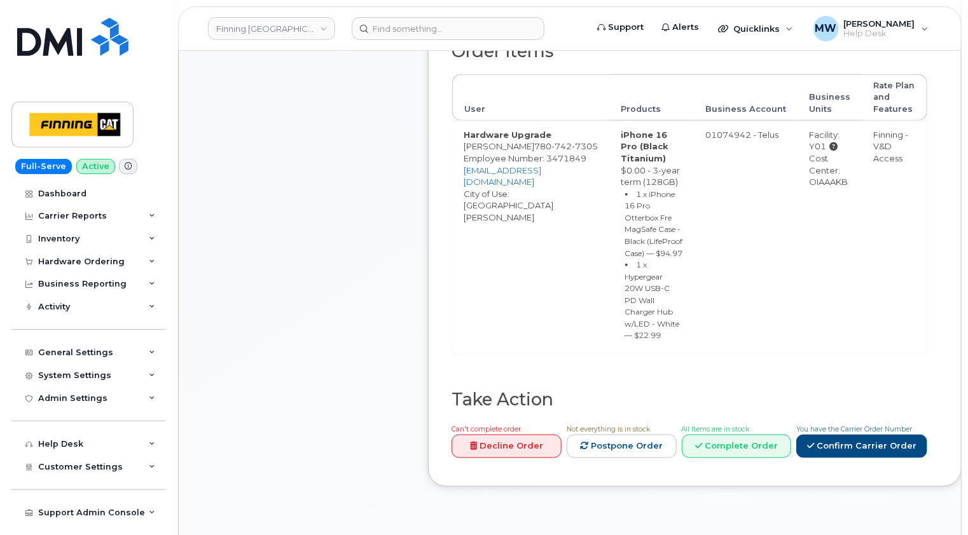
drag, startPoint x: 648, startPoint y: 298, endPoint x: 565, endPoint y: 157, distance: 163.9
click at [609, 157] on td "iPhone 16 Pro (Black Titanium) $0.00 - 3-year term (128GB) 1 x iPhone 16 Pro Ot…" at bounding box center [651, 238] width 85 height 234
copy td "iPhone 16 Pro (Black Titanium) $0.00 - 3-year term (128GB) 1 x iPhone 16 Pro Ot…"
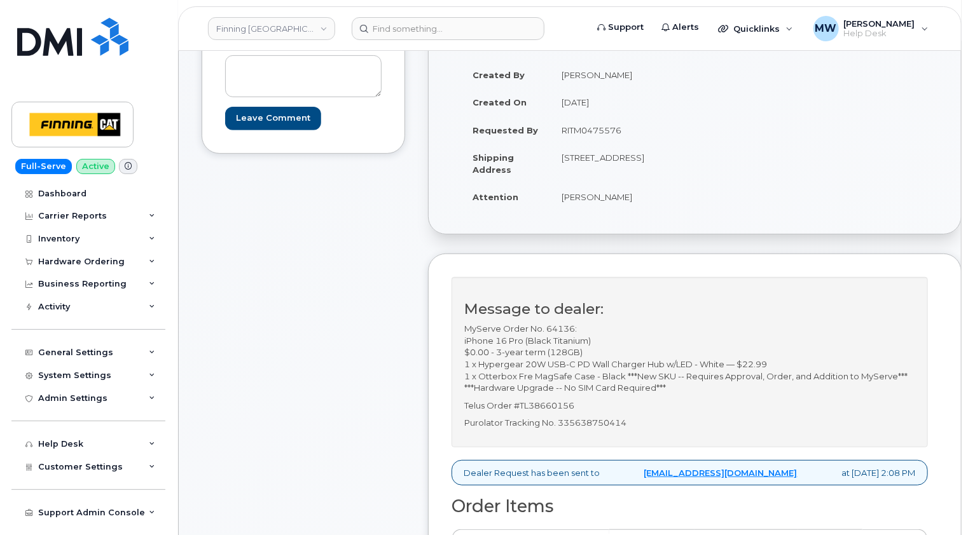
scroll to position [0, 0]
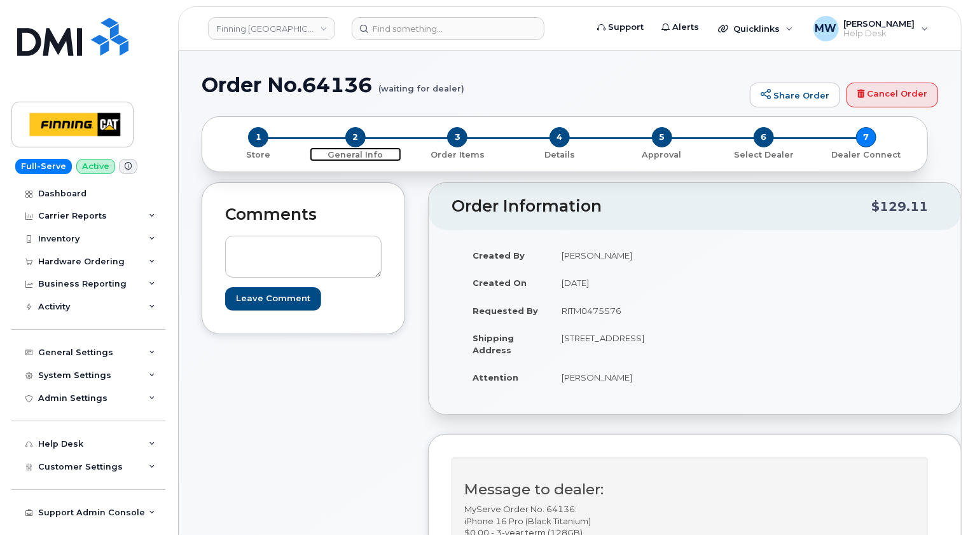
click at [348, 134] on span "2" at bounding box center [355, 137] width 20 height 20
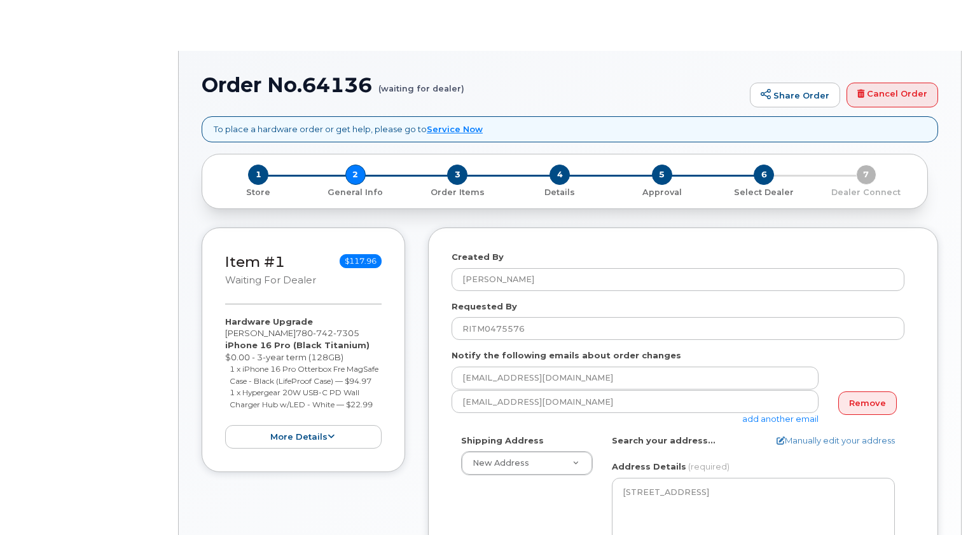
select select
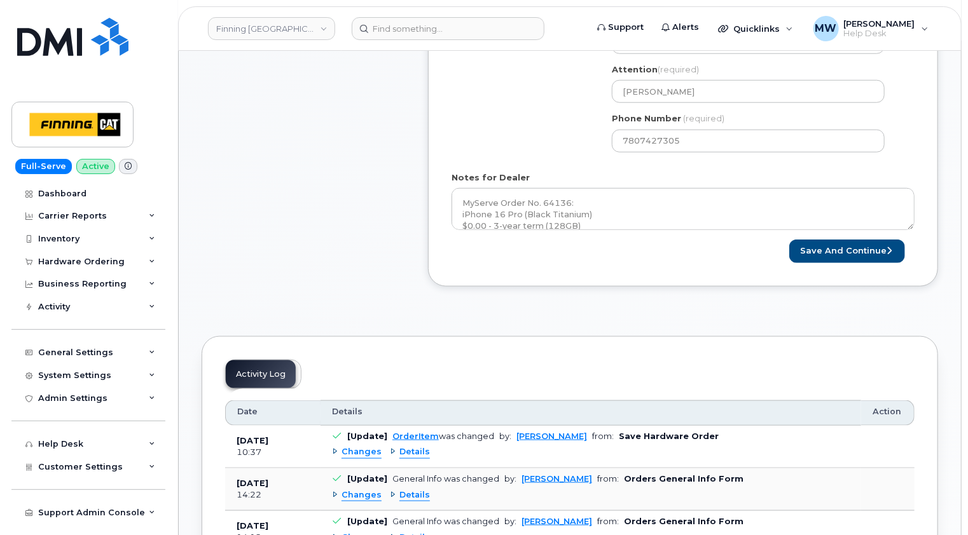
scroll to position [572, 0]
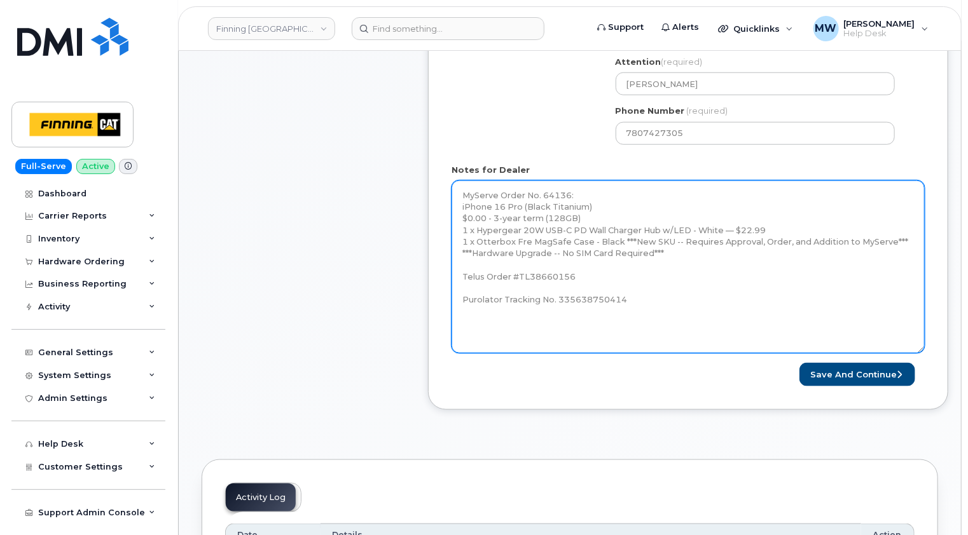
drag, startPoint x: 913, startPoint y: 220, endPoint x: 923, endPoint y: 354, distance: 134.5
click at [923, 353] on textarea "MyServe Order No. 64136: iPhone 16 Pro (Black Titanium) $0.00 - 3-year term (12…" at bounding box center [687, 267] width 473 height 173
drag, startPoint x: 913, startPoint y: 241, endPoint x: 461, endPoint y: 198, distance: 454.1
click at [461, 198] on textarea "MyServe Order No. 64136: iPhone 16 Pro (Black Titanium) $0.00 - 3-year term (12…" at bounding box center [688, 268] width 474 height 175
paste textarea "iPhone 16 Pro (Black Titanium) $0.00 - 3-year term (128GB) 1 x iPhone 16 Pro Ot…"
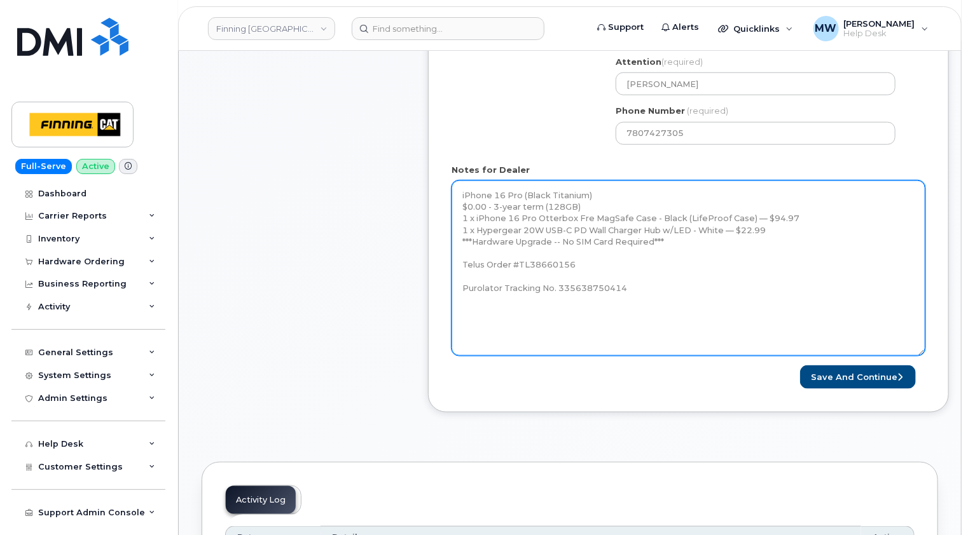
click at [616, 273] on textarea "MyServe Order No. 64136: iPhone 16 Pro (Black Titanium) $0.00 - 3-year term (12…" at bounding box center [688, 268] width 474 height 175
click at [667, 289] on textarea "MyServe Order No. 64136: iPhone 16 Pro (Black Titanium) $0.00 - 3-year term (12…" at bounding box center [688, 268] width 474 height 175
paste textarea "iPhone 16 Pro (#2038) S/N: H3YM797G39 IMEI: [TECHNICAL_ID] EID: 890490320074088…"
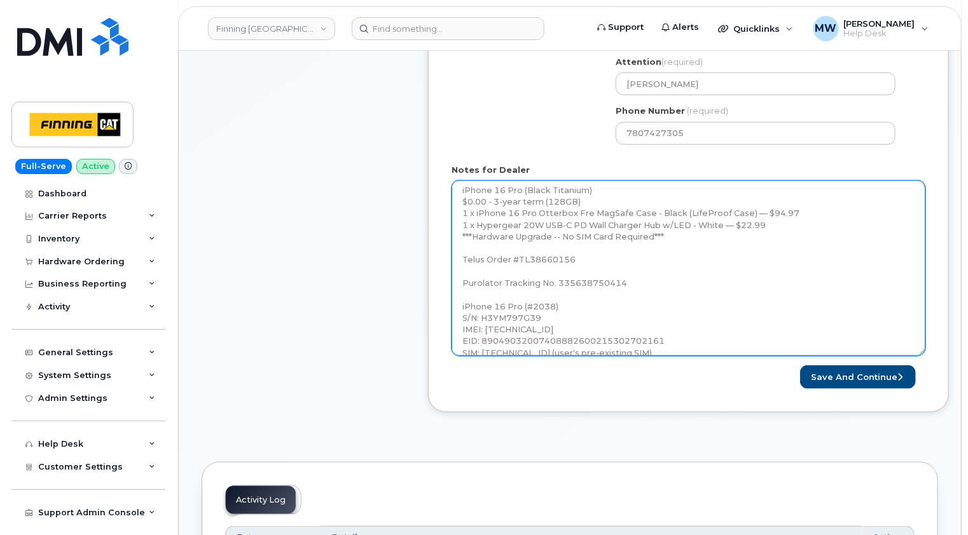
scroll to position [0, 0]
click at [458, 191] on textarea "MyServe Order No. 64136: iPhone 16 Pro (Black Titanium) $0.00 - 3-year term (12…" at bounding box center [688, 268] width 474 height 175
click at [470, 192] on textarea "MyServe Order No. 64136: iPhone 16 Pro (Black Titanium) $0.00 - 3-year term (12…" at bounding box center [688, 268] width 474 height 175
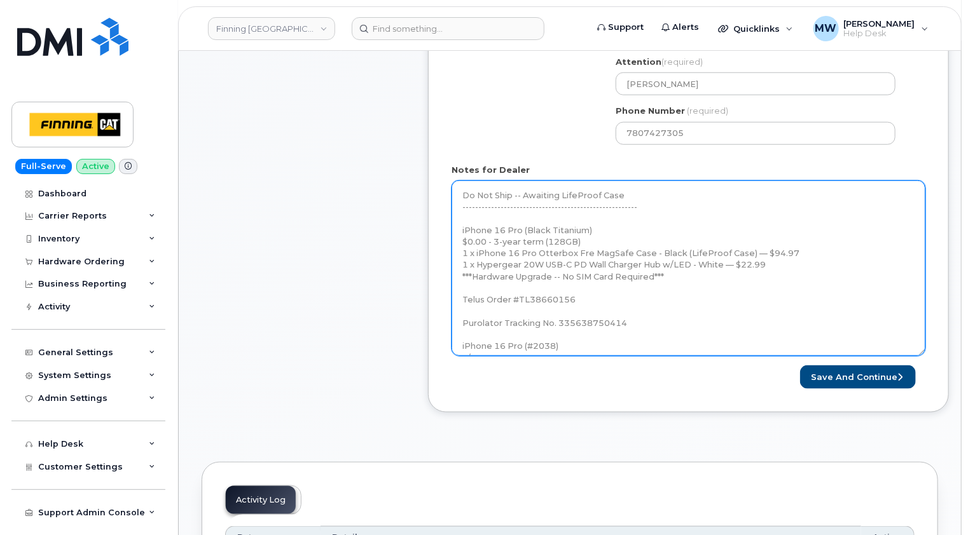
click at [690, 278] on textarea "MyServe Order No. 64136: iPhone 16 Pro (Black Titanium) $0.00 - 3-year term (12…" at bounding box center [688, 268] width 474 height 175
click at [784, 263] on textarea "MyServe Order No. 64136: iPhone 16 Pro (Black Titanium) $0.00 - 3-year term (12…" at bounding box center [688, 268] width 474 height 175
drag, startPoint x: 748, startPoint y: 250, endPoint x: 682, endPoint y: 255, distance: 65.6
click at [682, 255] on textarea "MyServe Order No. 64136: iPhone 16 Pro (Black Titanium) $0.00 - 3-year term (12…" at bounding box center [688, 268] width 474 height 175
click at [668, 275] on textarea "MyServe Order No. 64136: iPhone 16 Pro (Black Titanium) $0.00 - 3-year term (12…" at bounding box center [688, 268] width 474 height 175
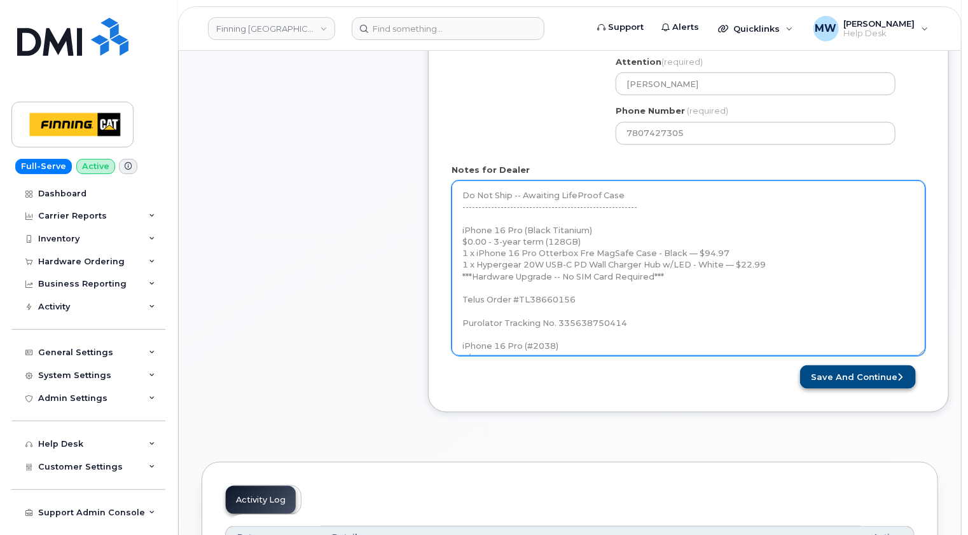
type textarea "Do Not Ship -- Awaiting LifeProof Case ----------------------------------------…"
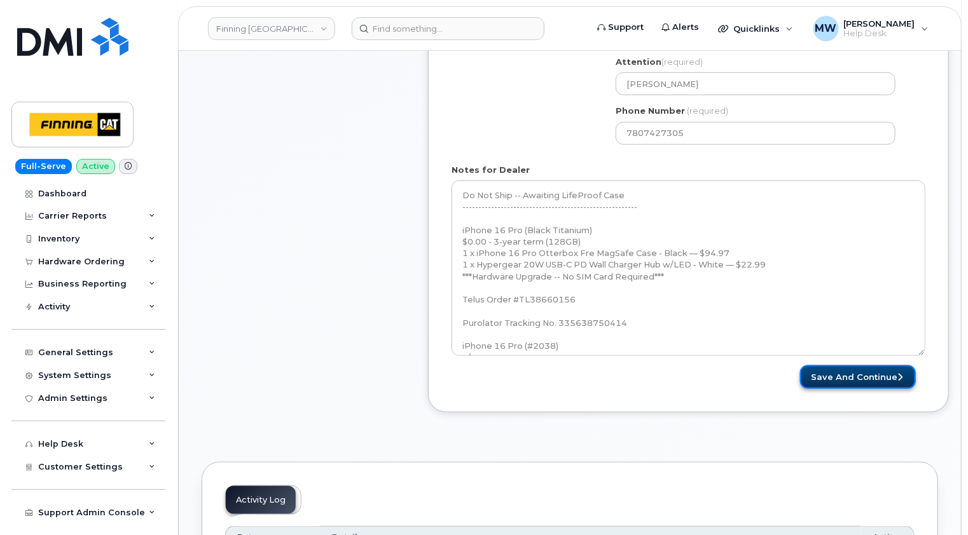
click at [865, 376] on button "Save and Continue" at bounding box center [858, 378] width 116 height 24
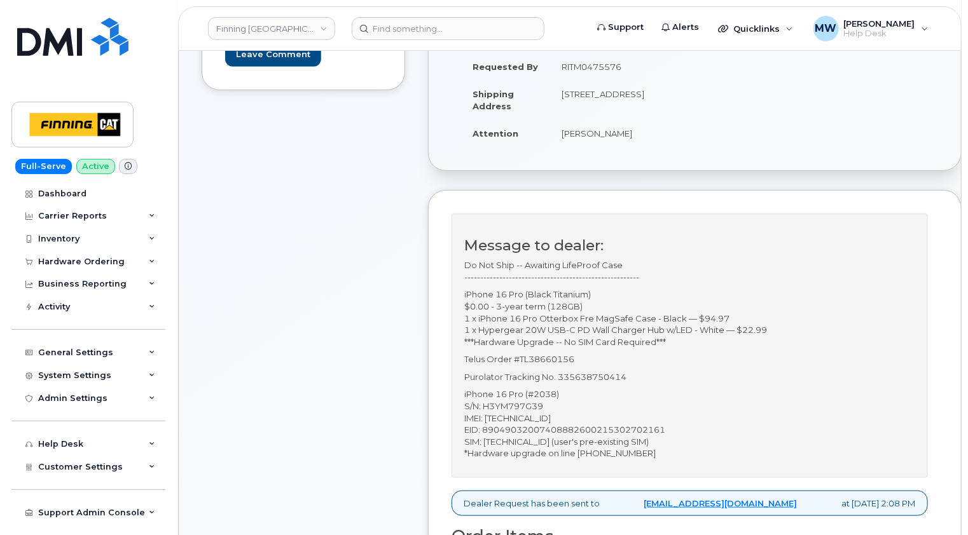
scroll to position [318, 0]
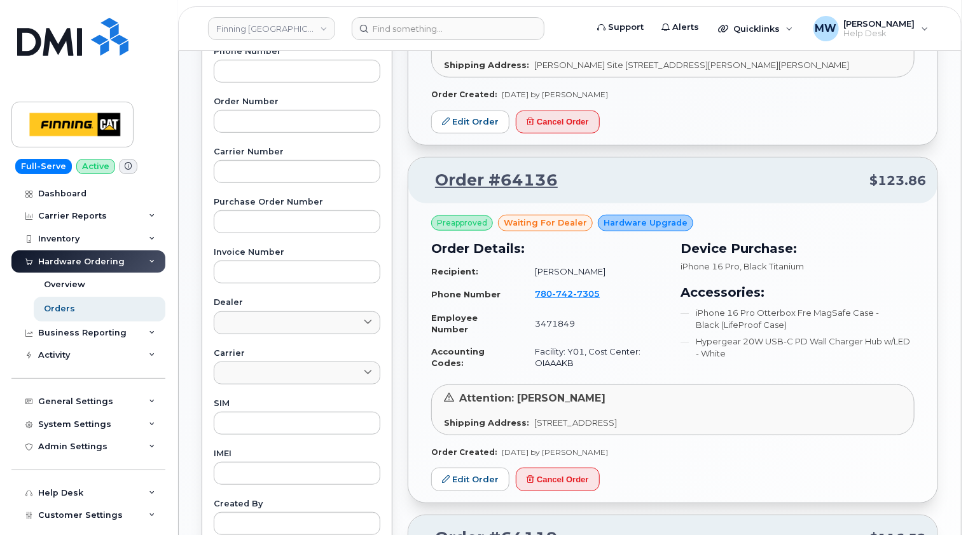
scroll to position [435, 0]
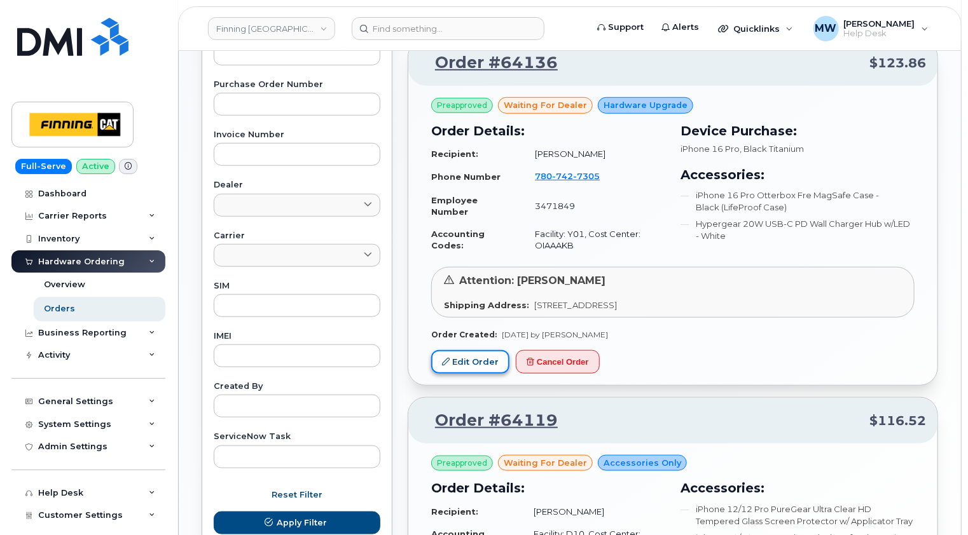
click at [483, 360] on link "Edit Order" at bounding box center [470, 362] width 78 height 24
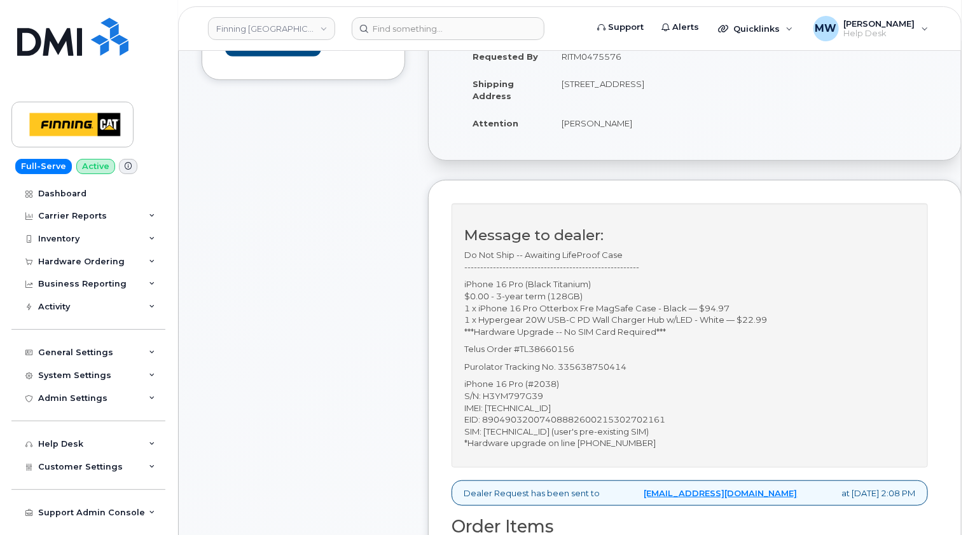
scroll to position [318, 0]
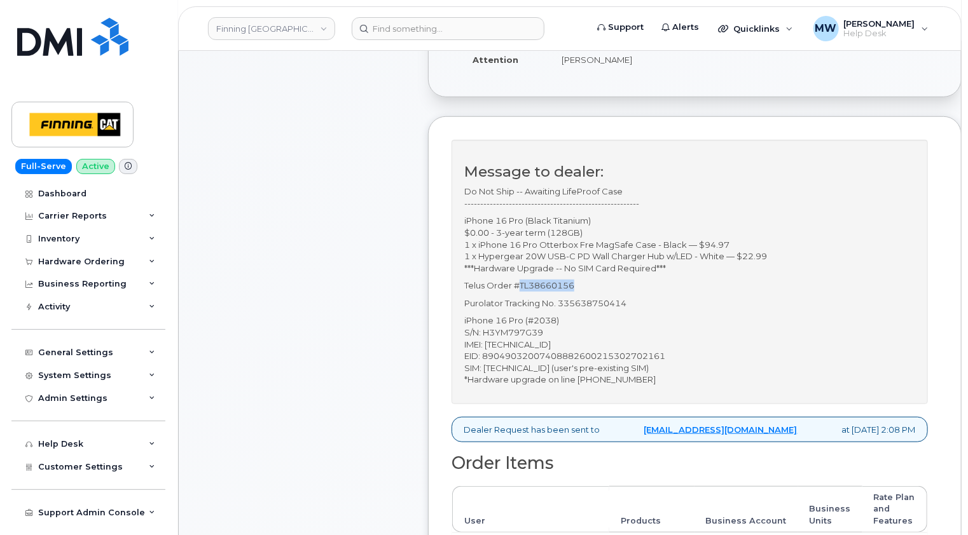
drag, startPoint x: 580, startPoint y: 297, endPoint x: 519, endPoint y: 292, distance: 60.6
click at [519, 292] on p "Telus Order #TL38660156" at bounding box center [689, 286] width 451 height 12
copy p "TL38660156"
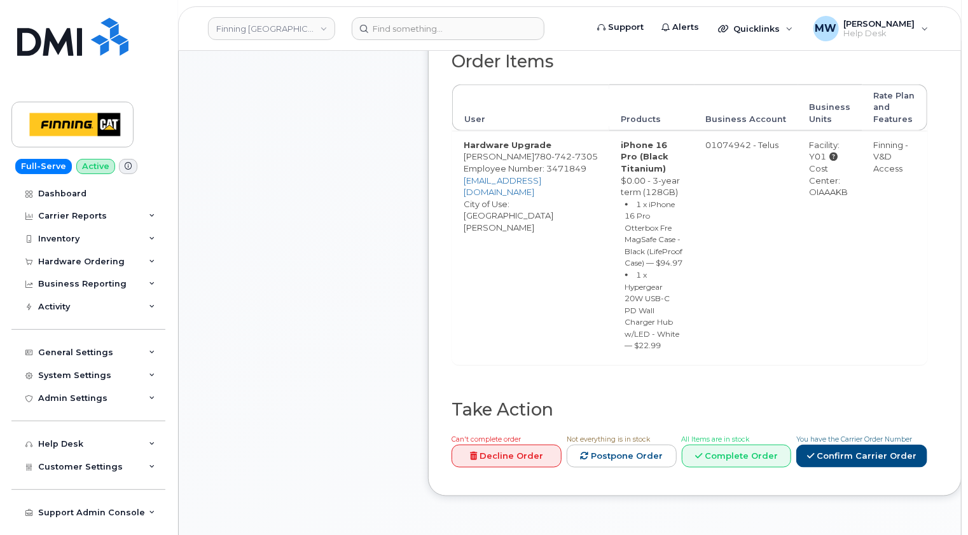
scroll to position [827, 0]
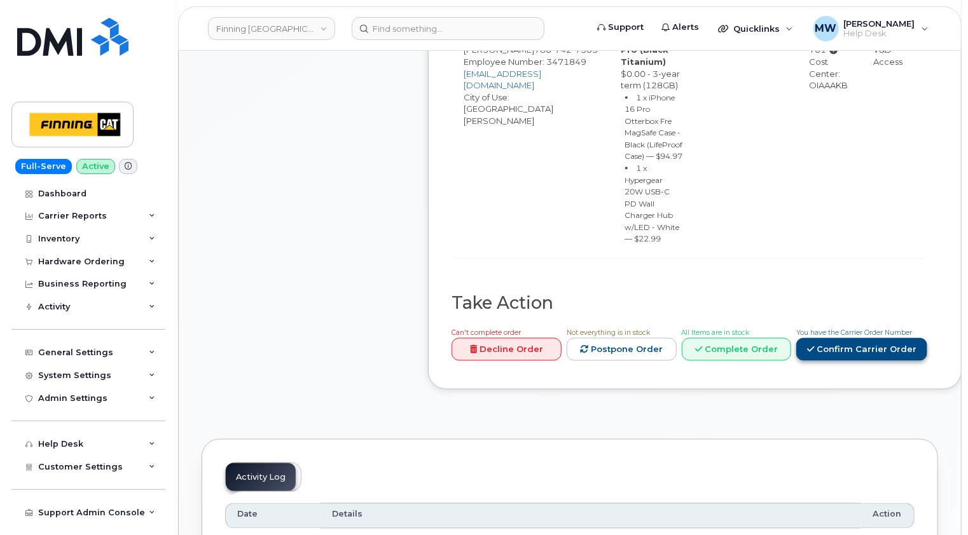
click at [835, 338] on link "Confirm Carrier Order" at bounding box center [861, 350] width 131 height 24
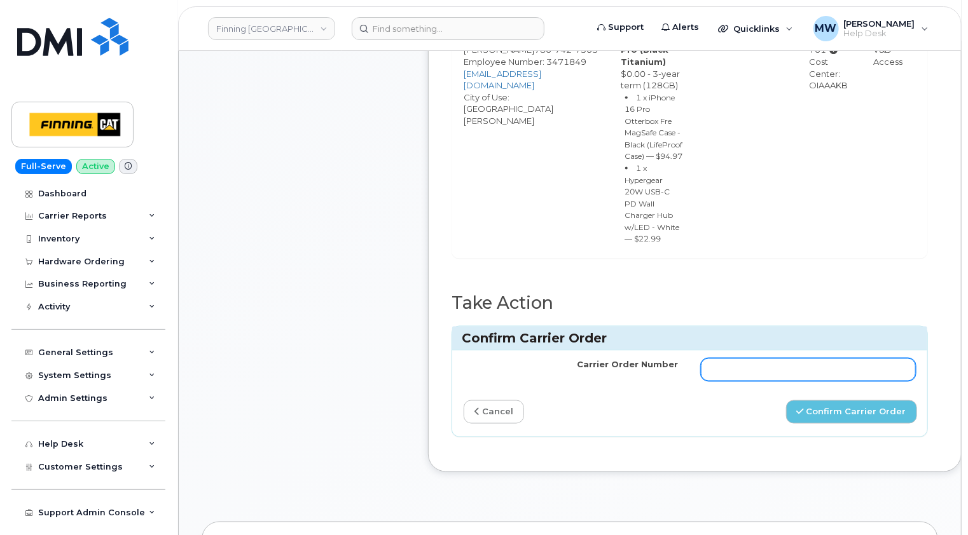
click at [704, 359] on input "Carrier Order Number" at bounding box center [808, 370] width 214 height 23
paste input "TL38660156"
type input "TL38660156"
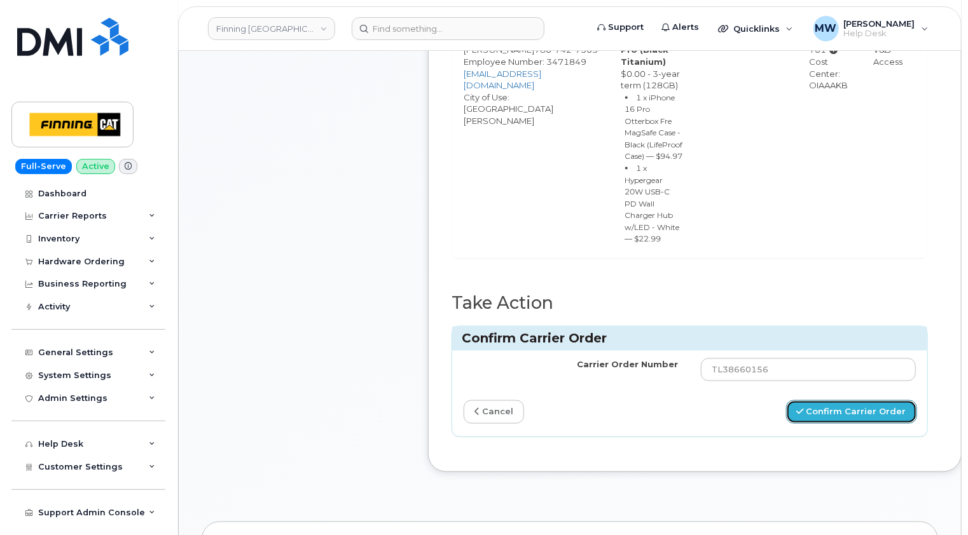
click at [830, 401] on button "Confirm Carrier Order" at bounding box center [851, 413] width 131 height 24
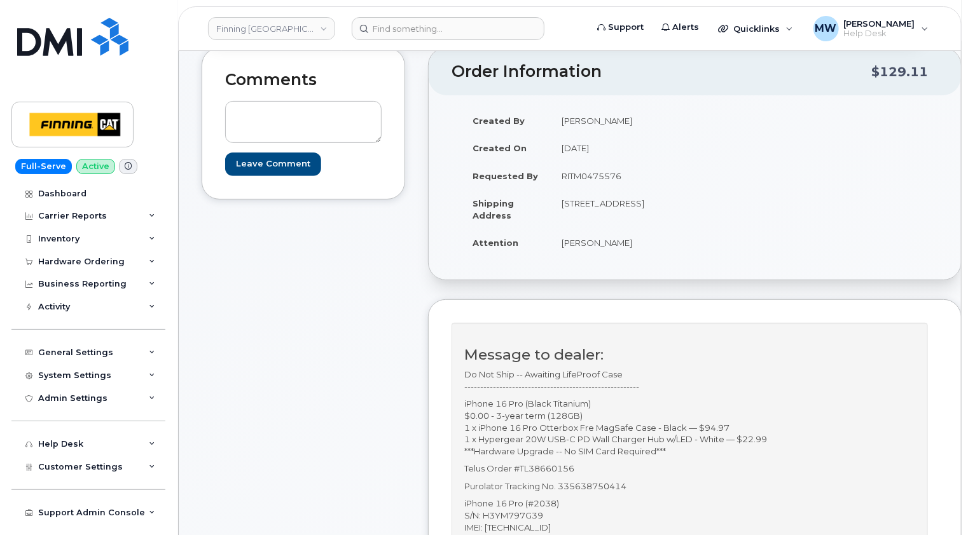
scroll to position [127, 0]
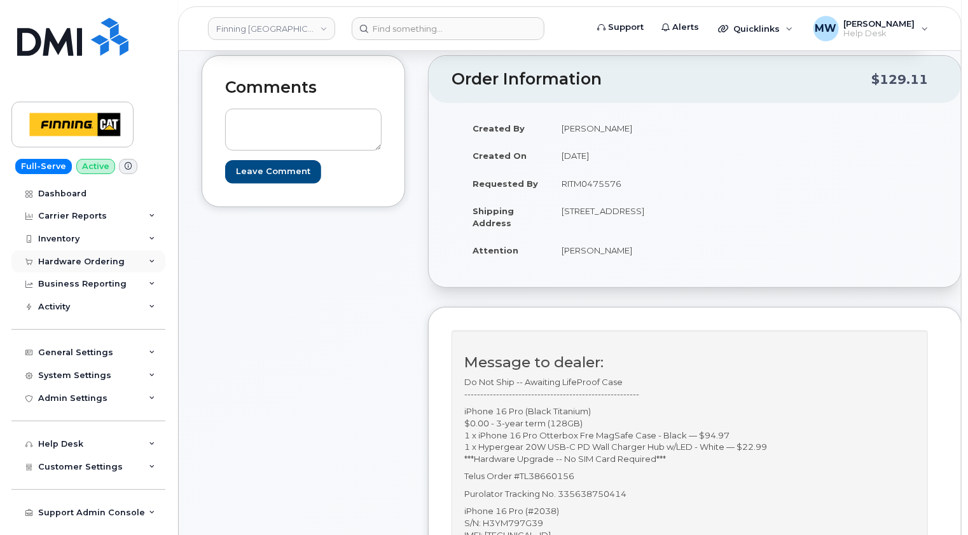
click at [48, 270] on div "Hardware Ordering" at bounding box center [88, 261] width 154 height 23
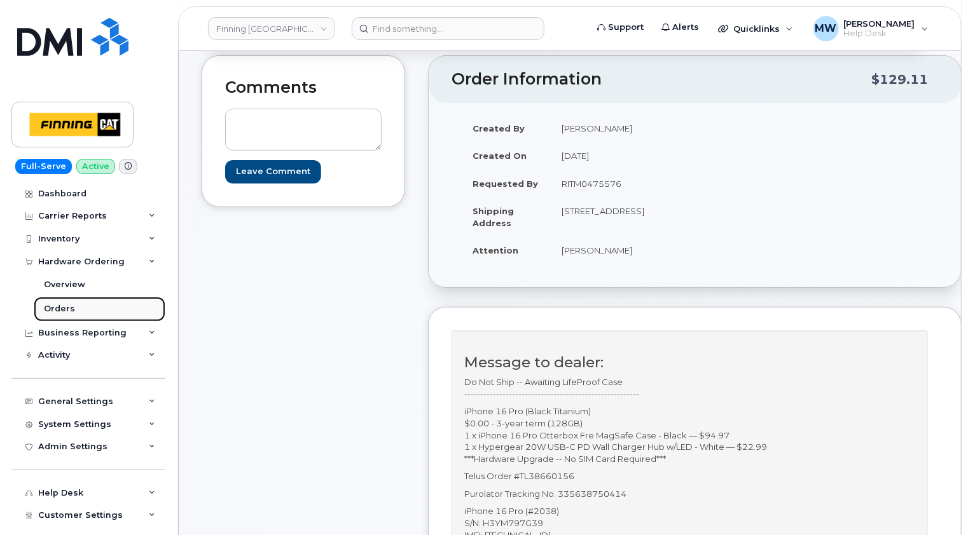
click at [57, 305] on div "Orders" at bounding box center [59, 308] width 31 height 11
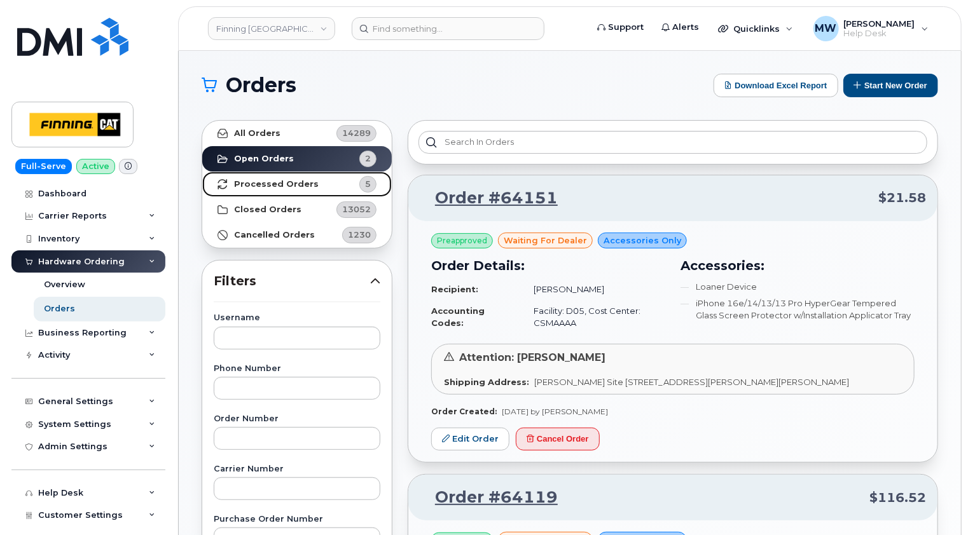
click at [285, 184] on strong "Processed Orders" at bounding box center [276, 184] width 85 height 10
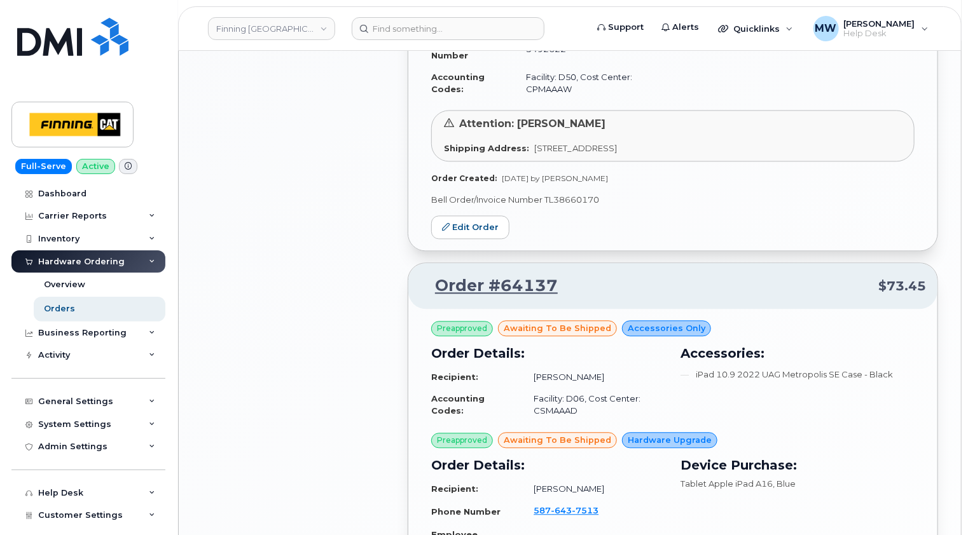
scroll to position [1335, 0]
